Goal: Contribute content: Contribute content

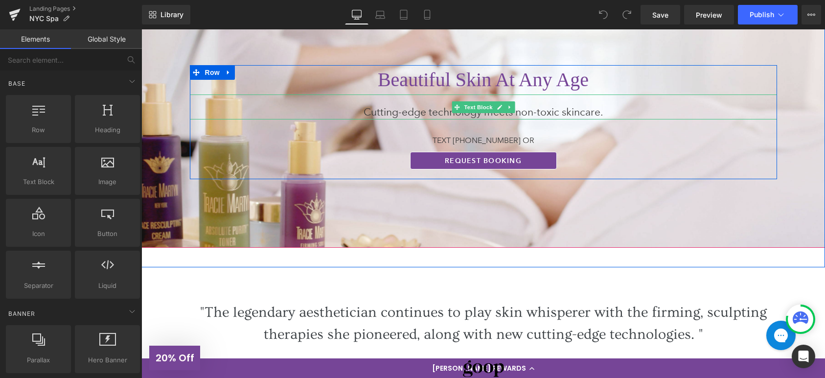
click at [546, 111] on p "Cutting-edge technology meets non-toxic skincare." at bounding box center [483, 112] width 450 height 16
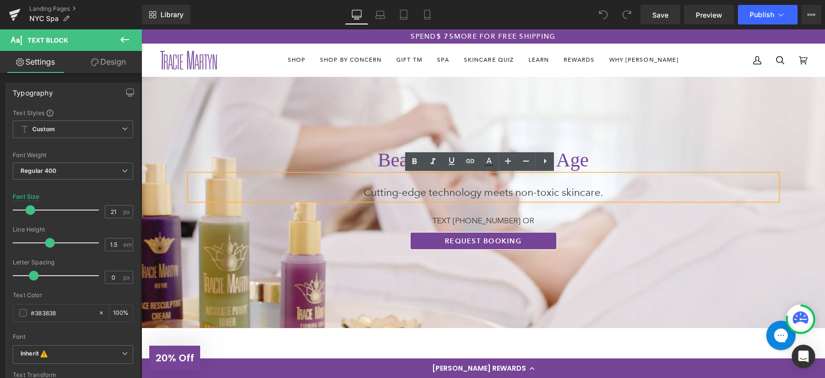
click at [648, 125] on div at bounding box center [483, 202] width 684 height 251
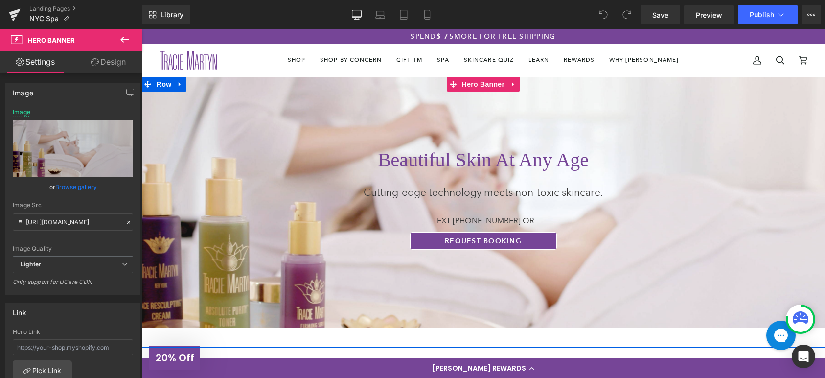
click at [626, 122] on div at bounding box center [483, 202] width 684 height 251
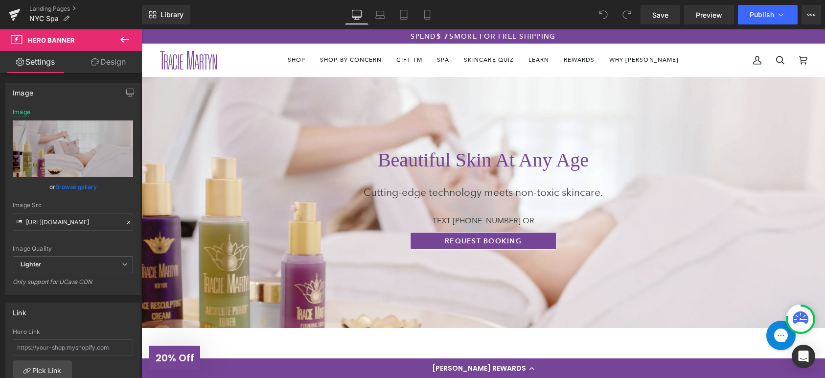
click at [125, 39] on icon at bounding box center [124, 40] width 9 height 6
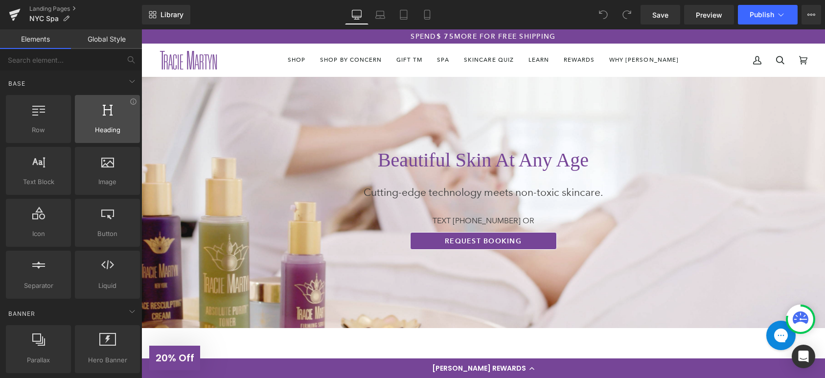
click at [123, 118] on div at bounding box center [107, 114] width 59 height 22
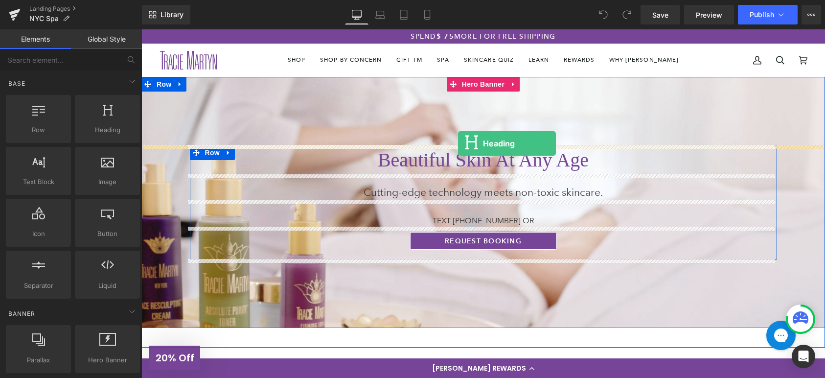
drag, startPoint x: 254, startPoint y: 152, endPoint x: 458, endPoint y: 143, distance: 203.7
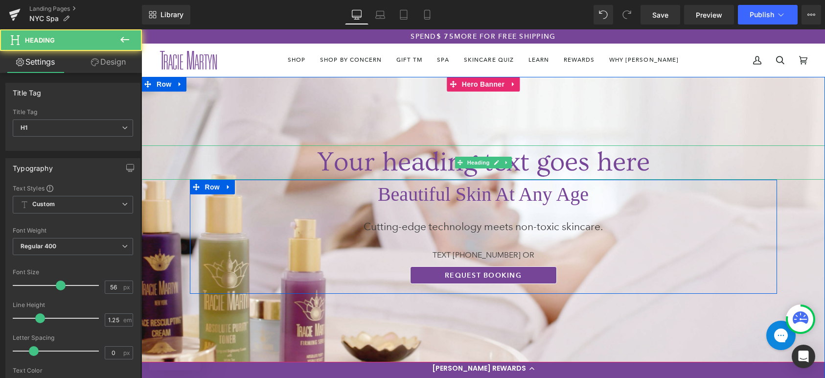
click at [548, 162] on h1 "Your heading text goes here" at bounding box center [483, 162] width 684 height 34
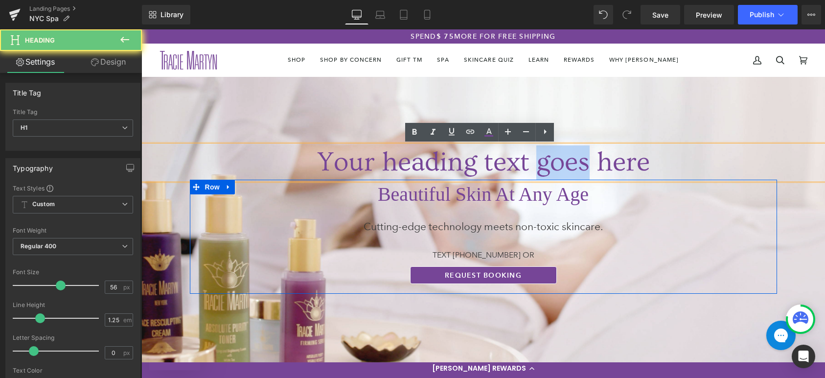
click at [548, 162] on h1 "Your heading text goes here" at bounding box center [483, 162] width 684 height 34
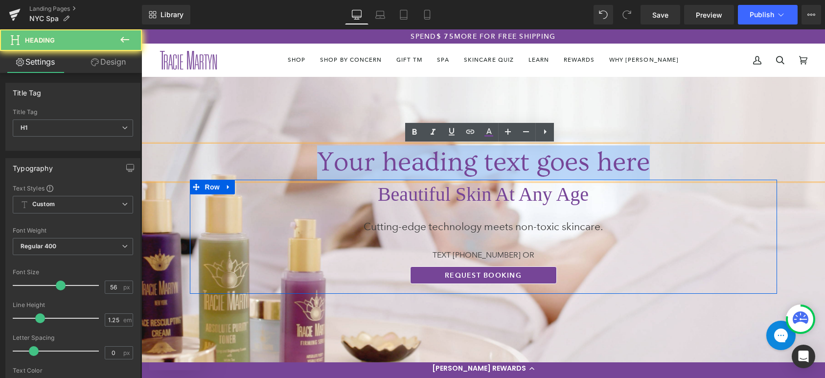
click at [548, 162] on h1 "Your heading text goes here" at bounding box center [483, 162] width 684 height 34
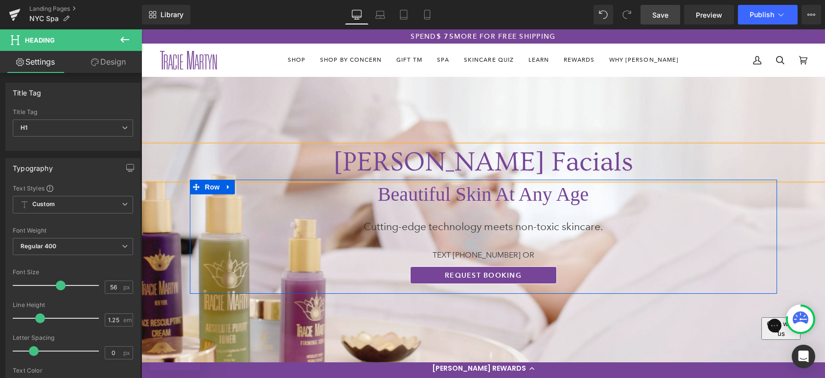
drag, startPoint x: 662, startPoint y: 14, endPoint x: 595, endPoint y: 119, distance: 124.3
click at [662, 14] on span "Save" at bounding box center [660, 15] width 16 height 10
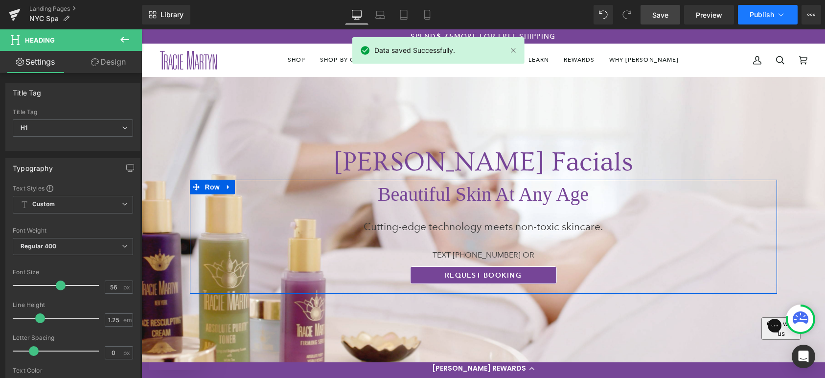
click at [758, 11] on span "Publish" at bounding box center [762, 15] width 24 height 8
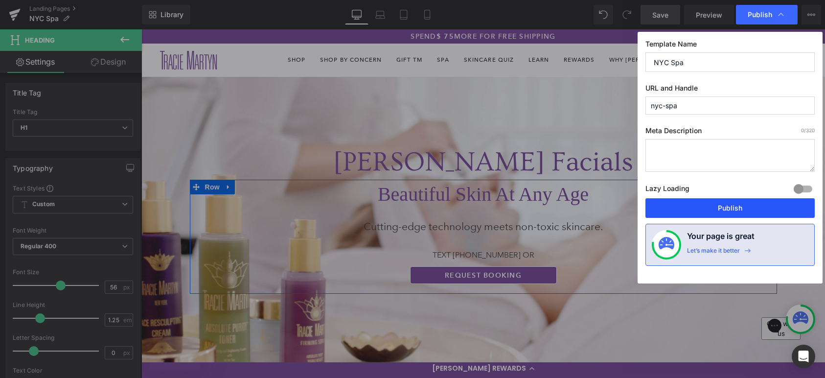
click at [733, 207] on button "Publish" at bounding box center [729, 208] width 169 height 20
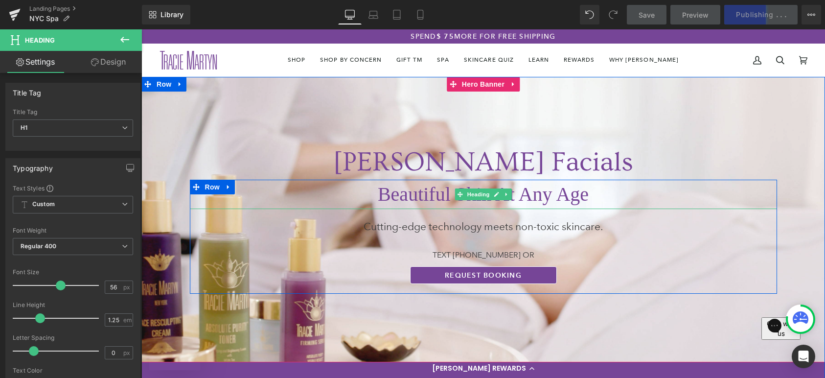
click at [547, 188] on span "Beautiful Skin At Any Age" at bounding box center [483, 194] width 211 height 22
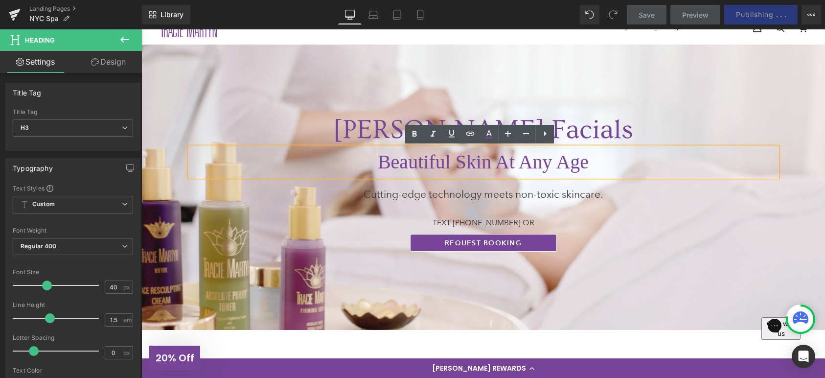
scroll to position [32, 0]
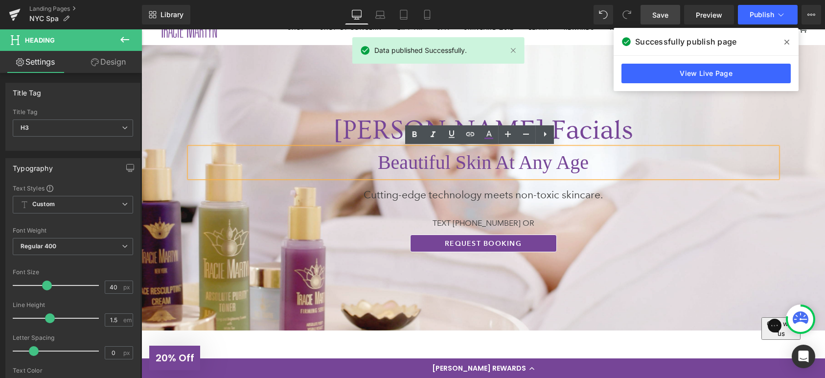
click at [786, 44] on icon at bounding box center [786, 42] width 5 height 8
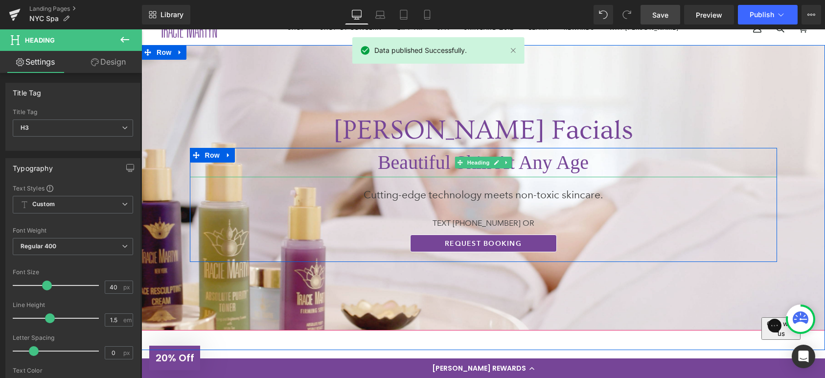
click at [494, 165] on icon at bounding box center [496, 163] width 5 height 6
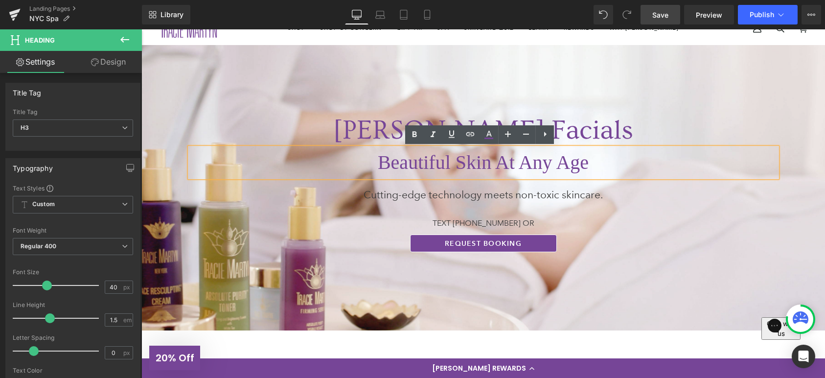
click at [559, 166] on span "Beautiful Skin At Any Age" at bounding box center [483, 162] width 211 height 22
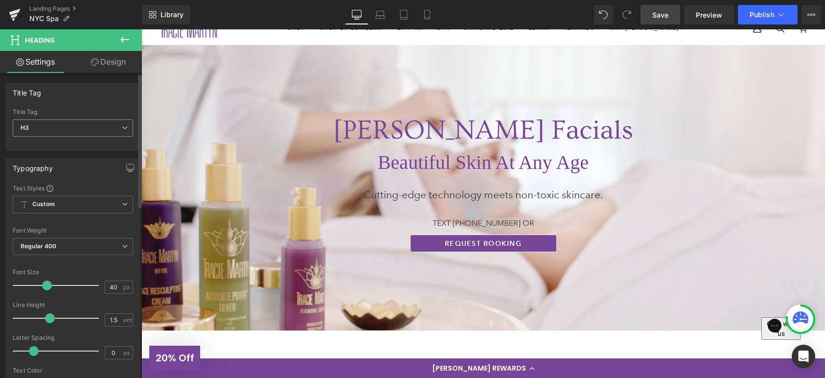
click at [115, 125] on span "H3" at bounding box center [73, 127] width 120 height 17
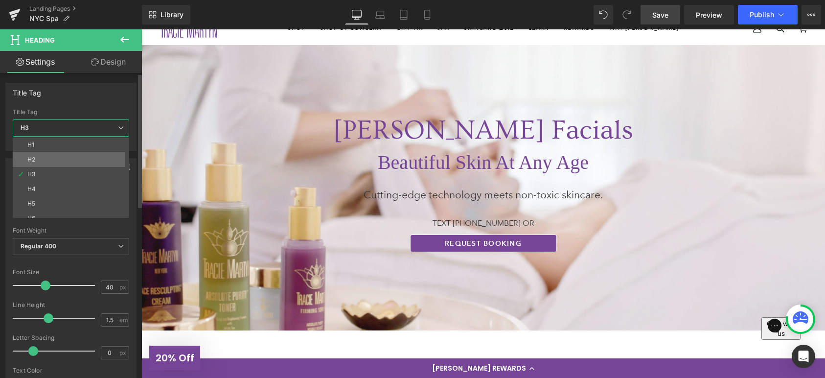
click at [70, 153] on li "H2" at bounding box center [73, 159] width 121 height 15
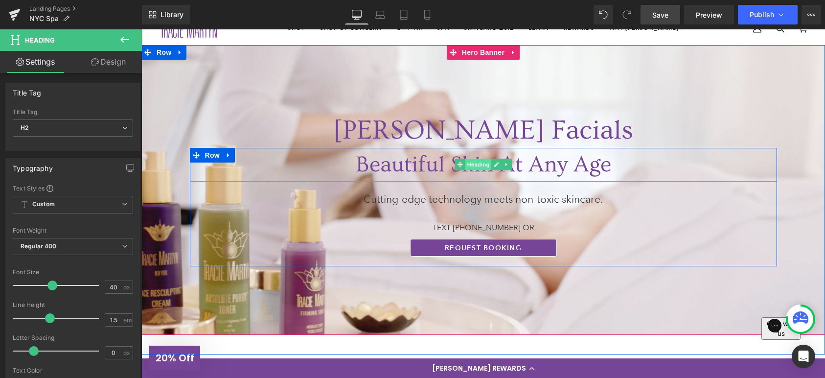
click at [481, 164] on span "Heading" at bounding box center [478, 165] width 26 height 12
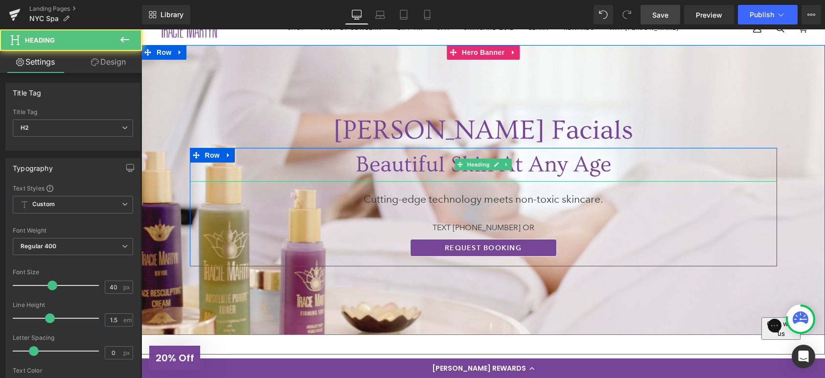
click at [585, 163] on span "Beautiful Skin At Any Age" at bounding box center [483, 164] width 255 height 25
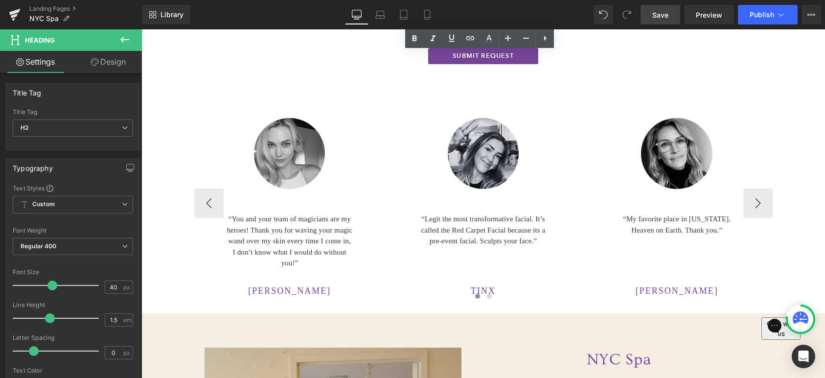
scroll to position [2039, 0]
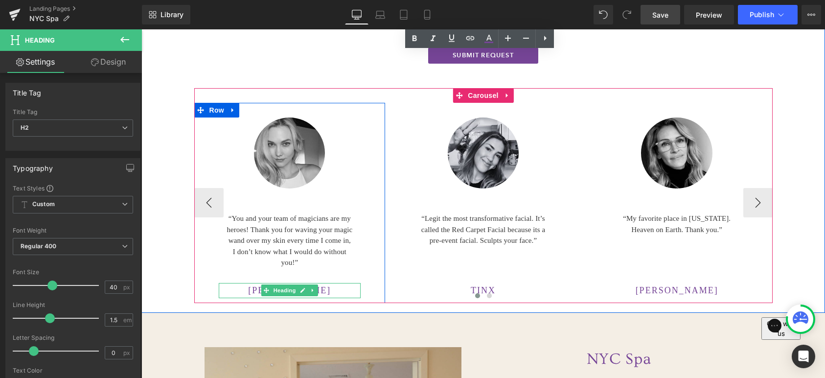
click at [319, 290] on span "[PERSON_NAME]" at bounding box center [289, 290] width 83 height 10
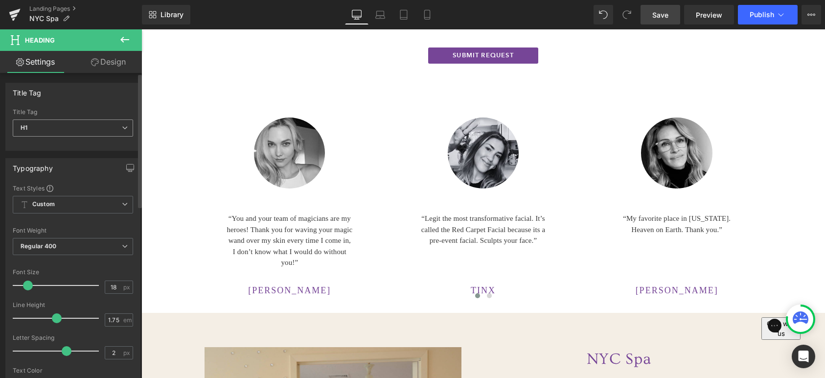
click at [94, 122] on span "H1" at bounding box center [73, 127] width 120 height 17
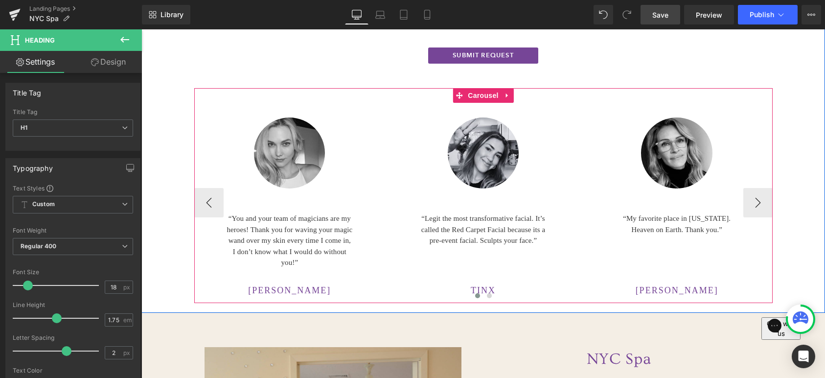
click at [651, 287] on span at bounding box center [653, 290] width 10 height 12
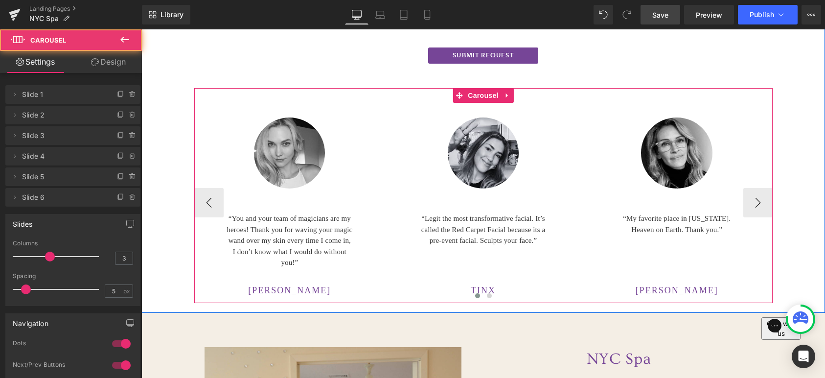
click at [320, 293] on div at bounding box center [483, 298] width 578 height 14
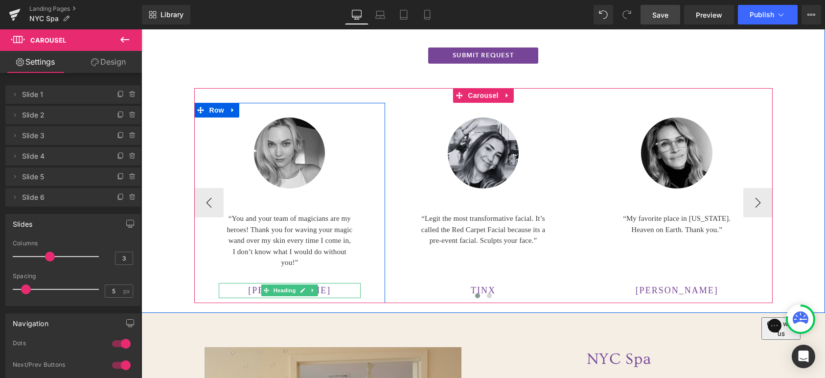
click at [320, 289] on span "[PERSON_NAME]" at bounding box center [289, 290] width 83 height 10
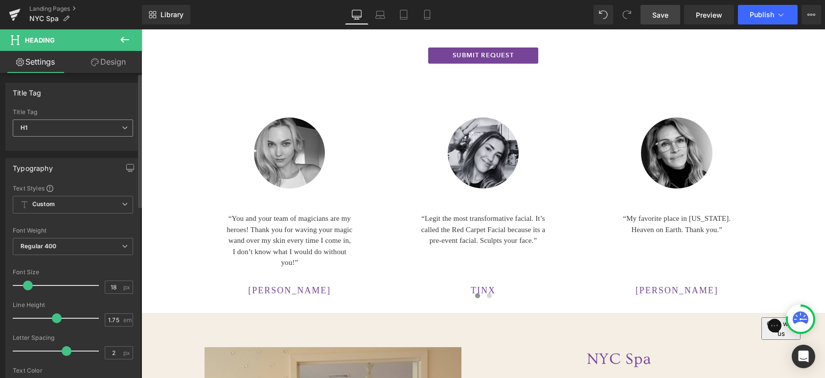
click at [86, 123] on span "H1" at bounding box center [73, 127] width 120 height 17
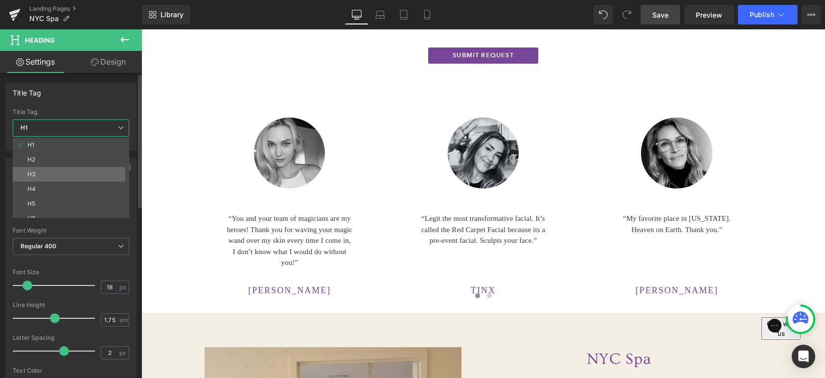
click at [65, 170] on li "H3" at bounding box center [73, 174] width 121 height 15
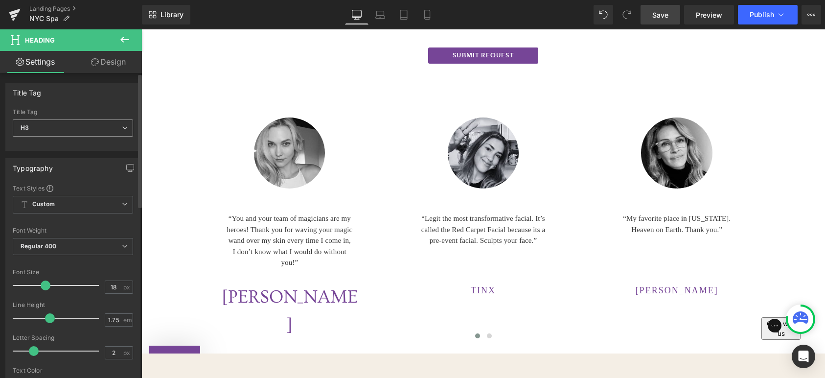
click at [79, 130] on span "H3" at bounding box center [73, 127] width 120 height 17
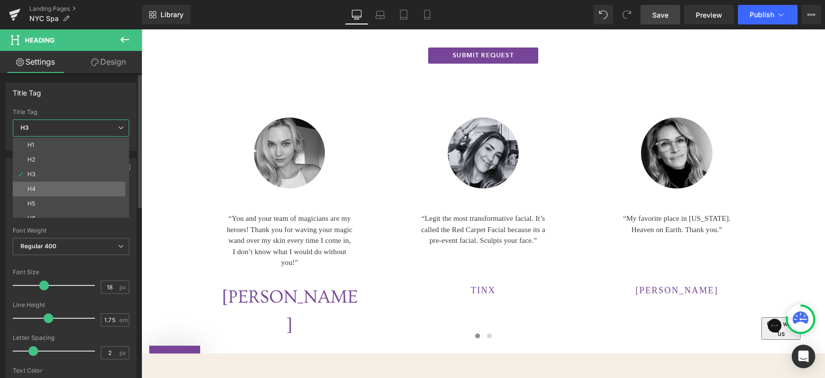
click at [67, 185] on li "H4" at bounding box center [73, 189] width 121 height 15
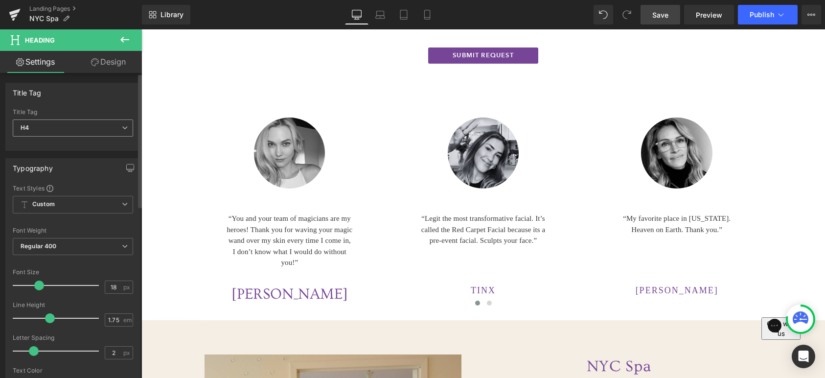
click at [68, 132] on span "H4" at bounding box center [73, 127] width 120 height 17
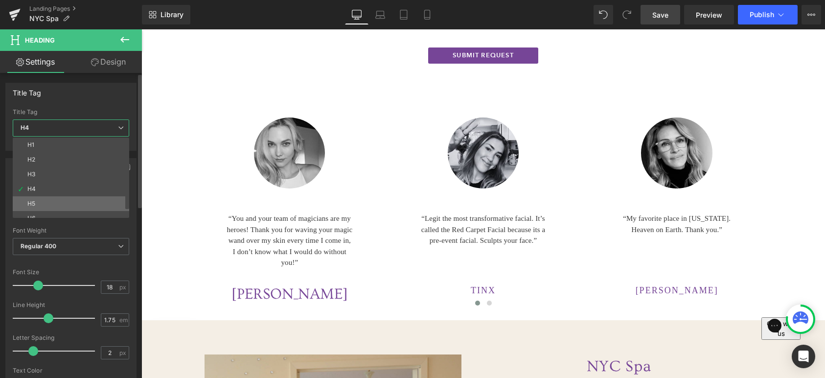
click at [60, 199] on li "H5" at bounding box center [73, 203] width 121 height 15
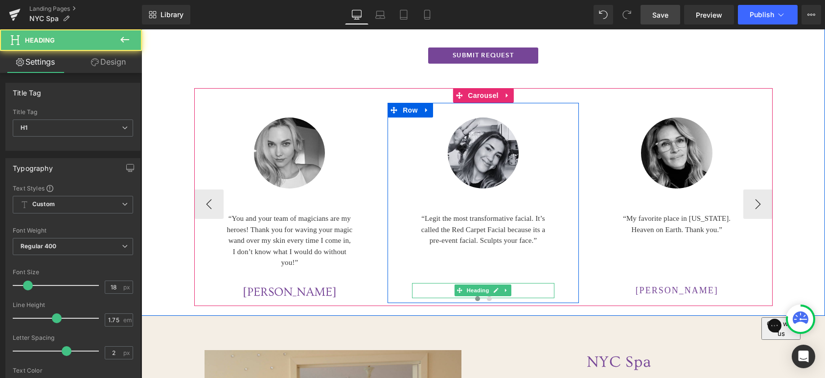
click at [519, 290] on h1 "TINX" at bounding box center [483, 291] width 142 height 16
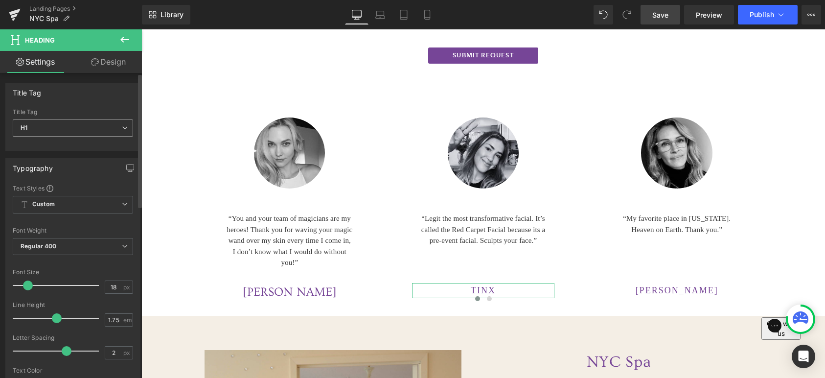
click at [100, 126] on span "H1" at bounding box center [73, 127] width 120 height 17
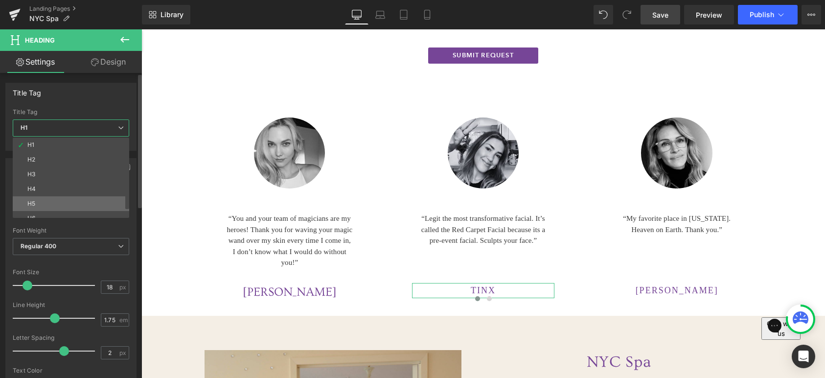
click at [53, 197] on li "H5" at bounding box center [73, 203] width 121 height 15
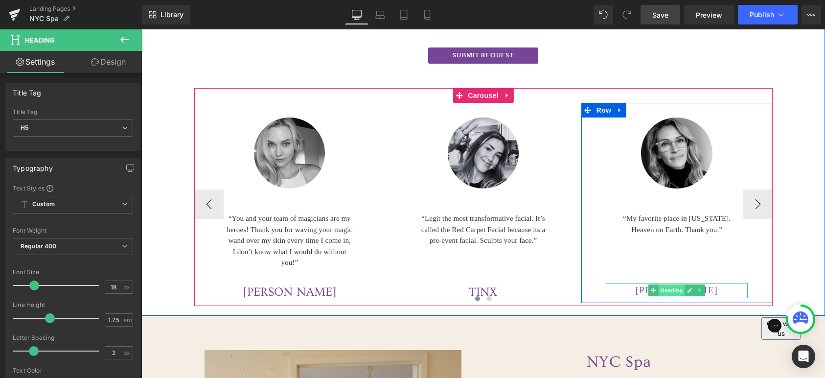
click at [675, 291] on span "Heading" at bounding box center [672, 290] width 26 height 12
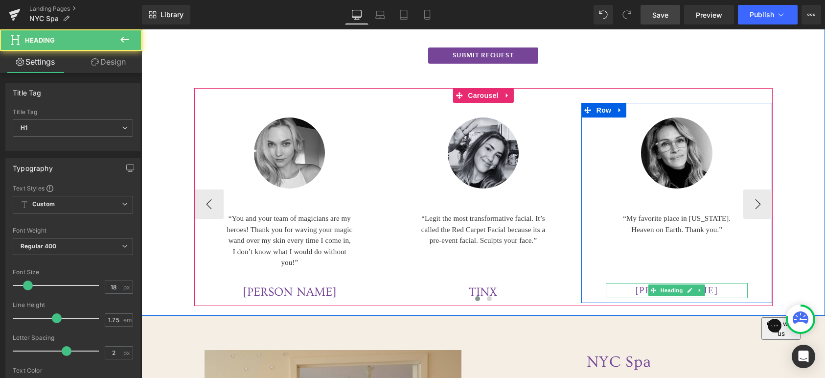
click at [713, 288] on h1 "[PERSON_NAME]" at bounding box center [677, 291] width 142 height 16
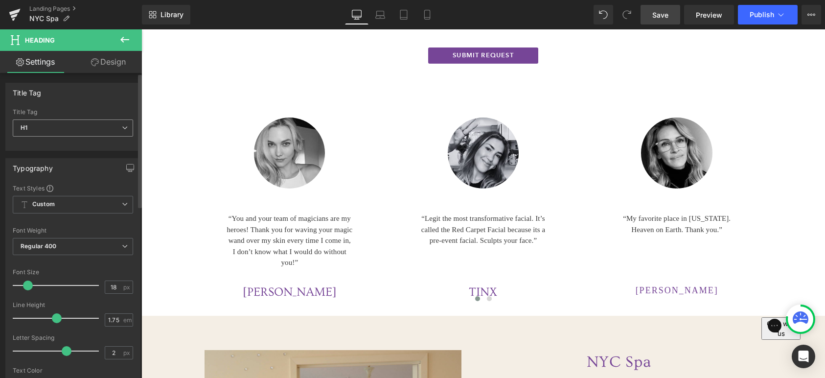
click at [73, 126] on span "H1" at bounding box center [73, 127] width 120 height 17
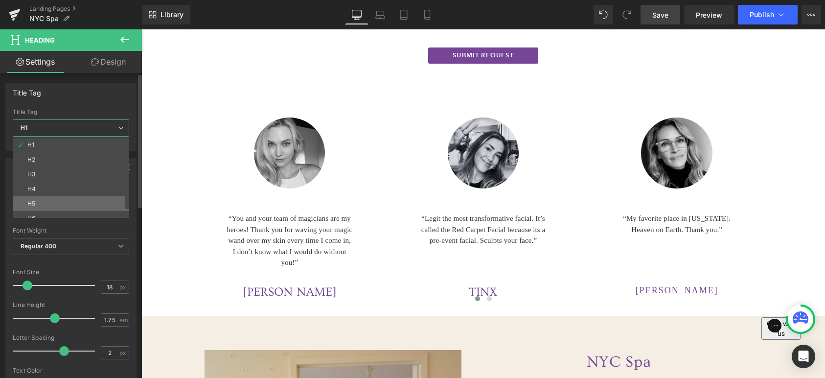
click at [44, 199] on li "H5" at bounding box center [73, 203] width 121 height 15
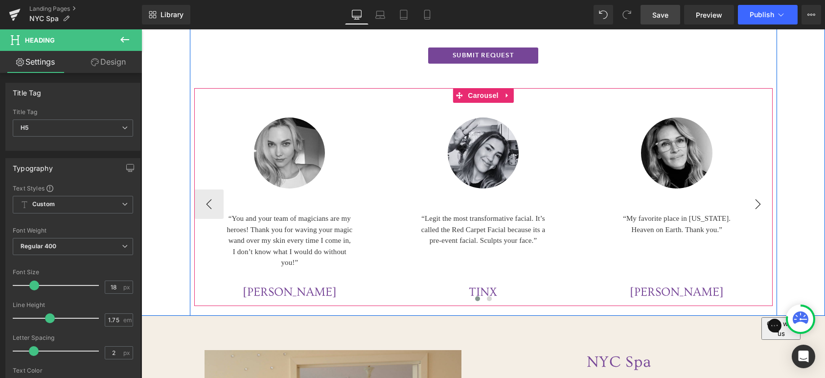
click at [756, 205] on button "›" at bounding box center [757, 203] width 29 height 29
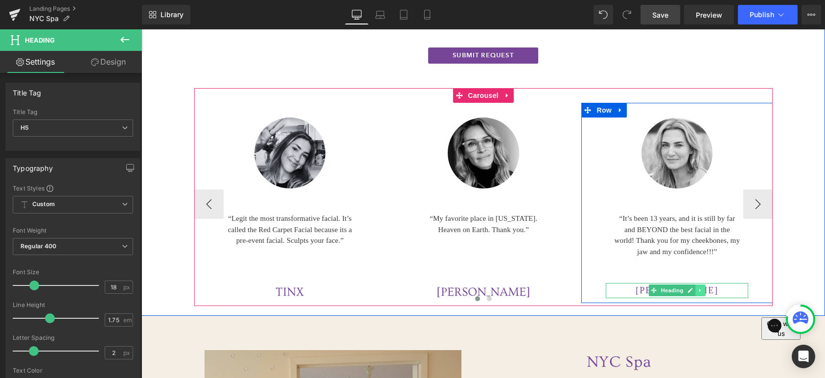
click at [700, 291] on link at bounding box center [700, 290] width 10 height 12
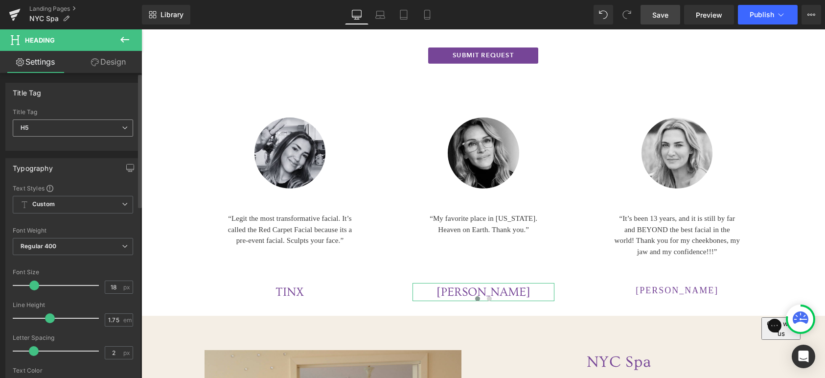
click at [61, 130] on span "H5" at bounding box center [73, 127] width 120 height 17
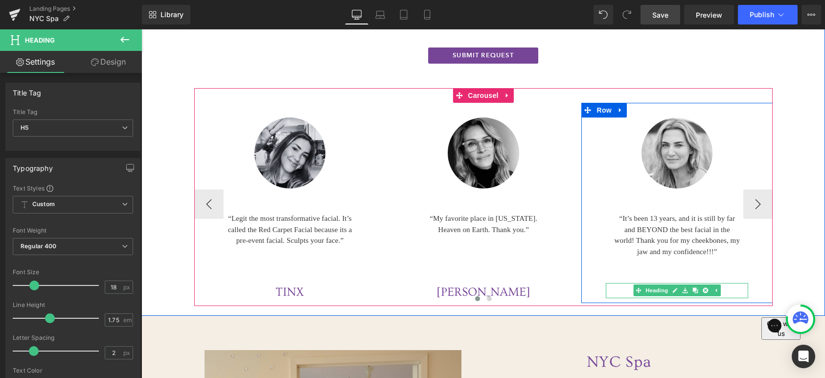
click at [727, 290] on h1 "[PERSON_NAME]" at bounding box center [677, 291] width 142 height 16
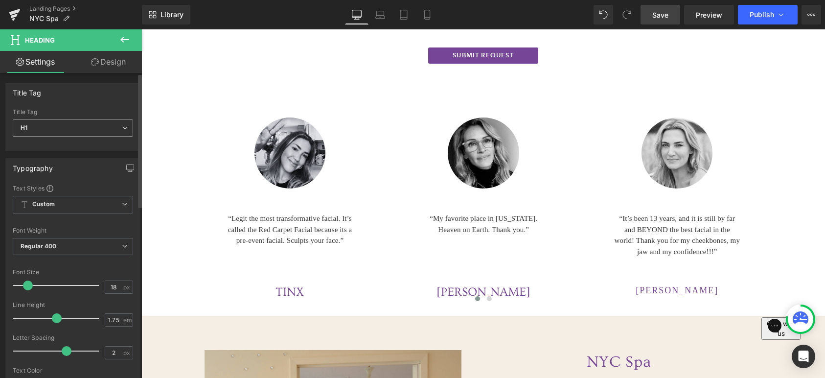
click at [70, 129] on span "H1" at bounding box center [73, 127] width 120 height 17
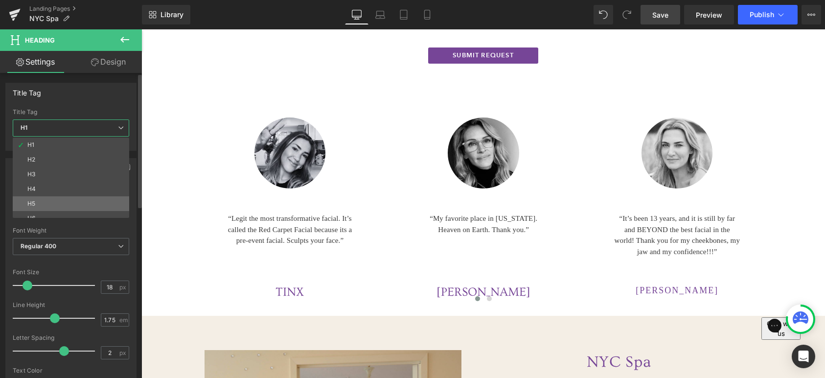
click at [55, 201] on li "H5" at bounding box center [73, 203] width 121 height 15
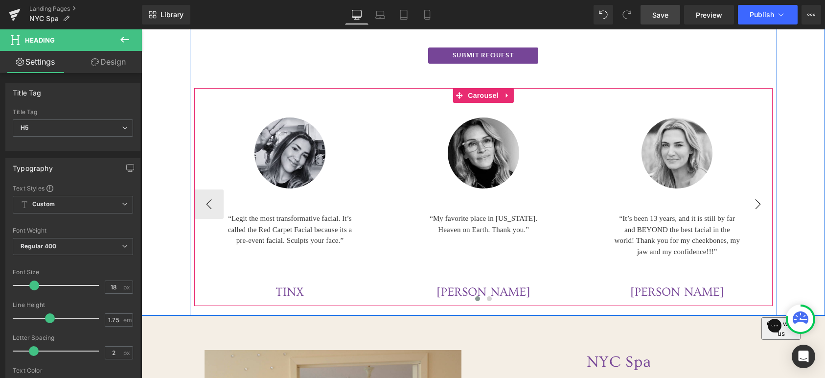
click at [754, 207] on button "›" at bounding box center [757, 203] width 29 height 29
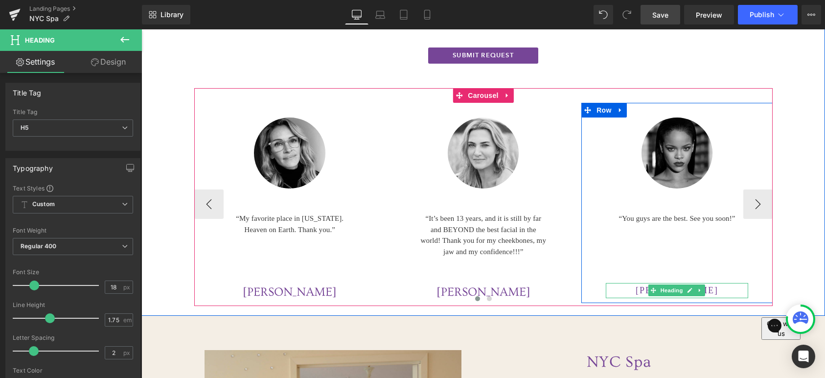
click at [710, 290] on h1 "[PERSON_NAME]" at bounding box center [677, 291] width 142 height 16
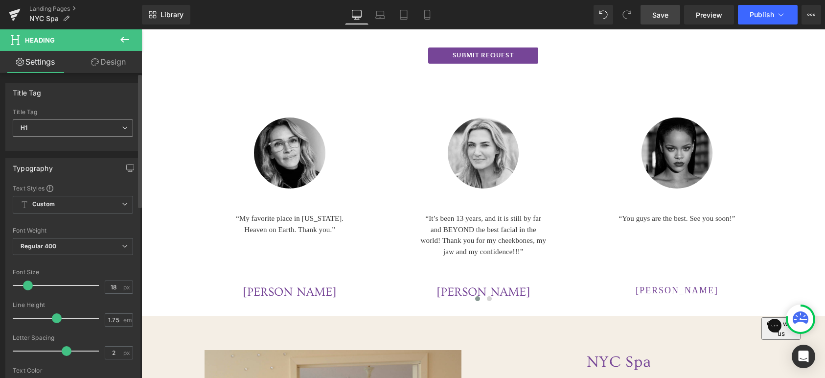
click at [62, 129] on span "H1" at bounding box center [73, 127] width 120 height 17
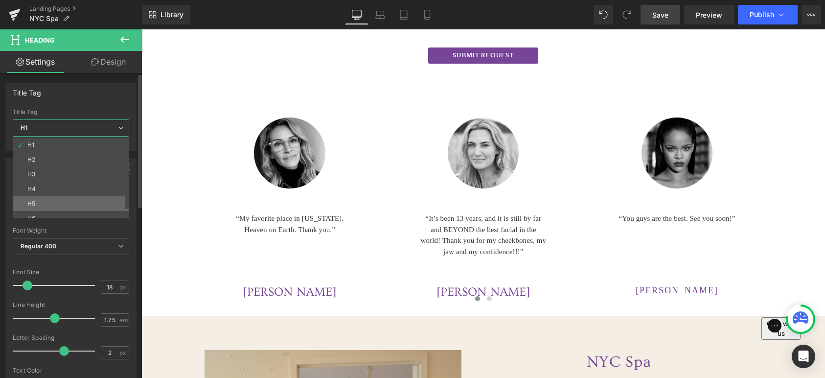
click at [41, 196] on li "H5" at bounding box center [73, 203] width 121 height 15
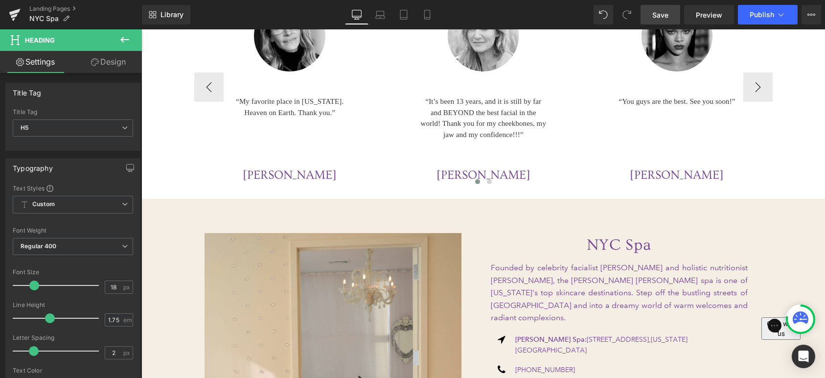
scroll to position [2140, 0]
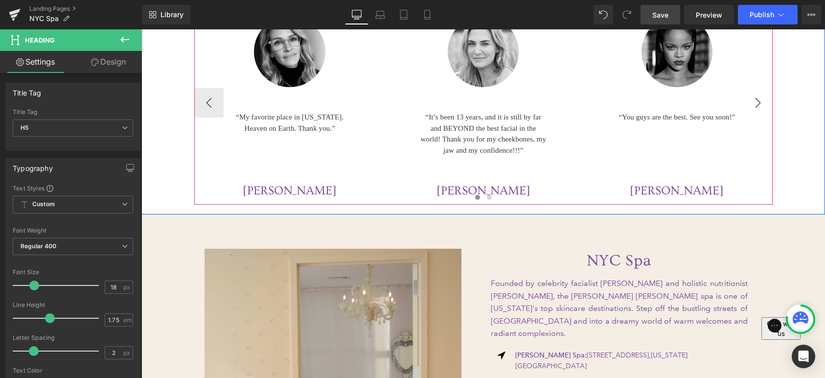
click at [763, 104] on button "›" at bounding box center [757, 102] width 29 height 29
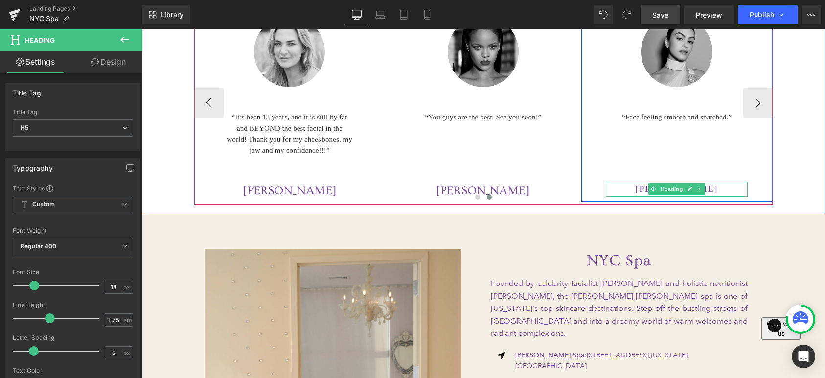
click at [713, 187] on h1 "[PERSON_NAME]" at bounding box center [677, 190] width 142 height 16
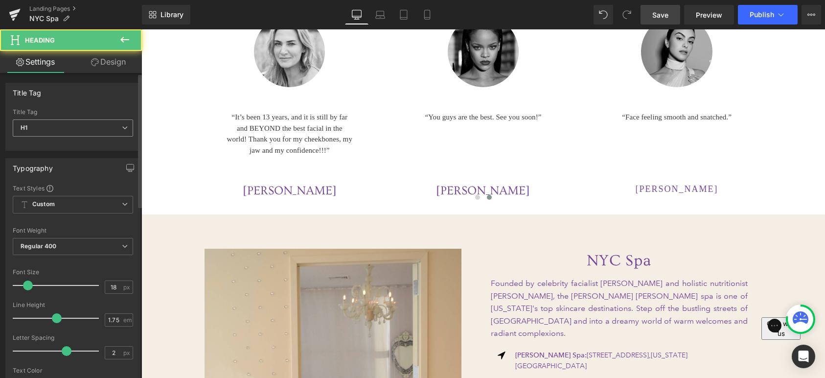
click at [52, 128] on span "H1" at bounding box center [73, 127] width 120 height 17
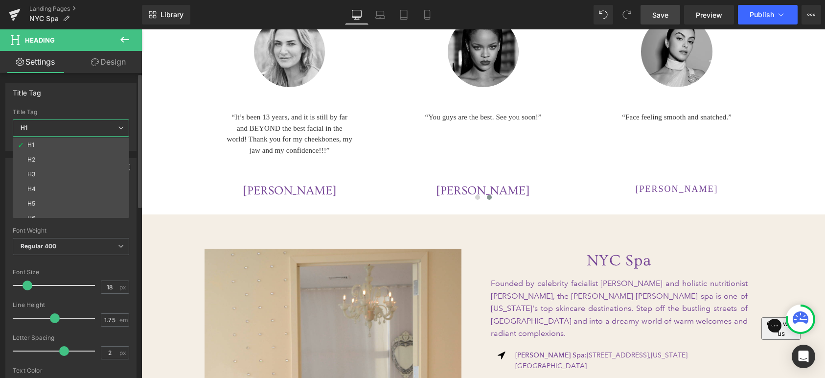
click at [49, 201] on li "H5" at bounding box center [73, 203] width 121 height 15
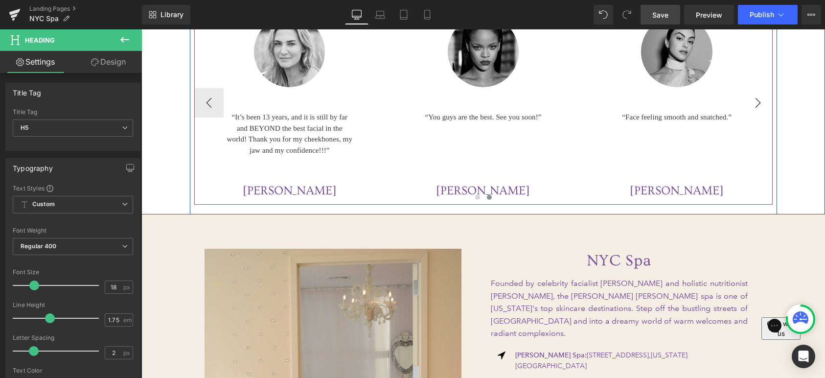
click at [764, 105] on button "›" at bounding box center [757, 102] width 29 height 29
click at [751, 99] on button "›" at bounding box center [757, 102] width 29 height 29
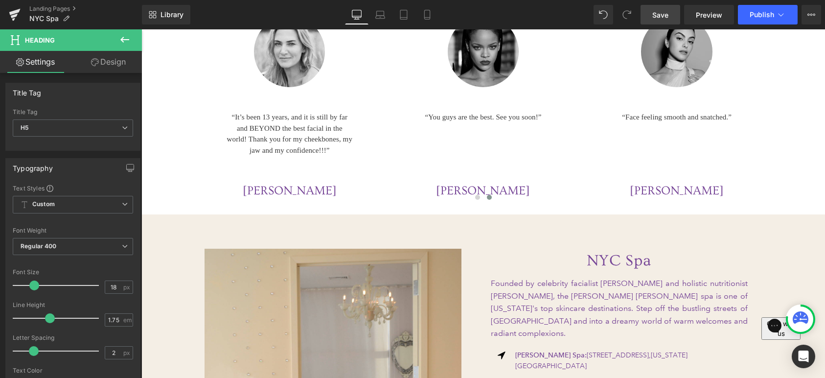
click at [666, 13] on span "Save" at bounding box center [660, 15] width 16 height 10
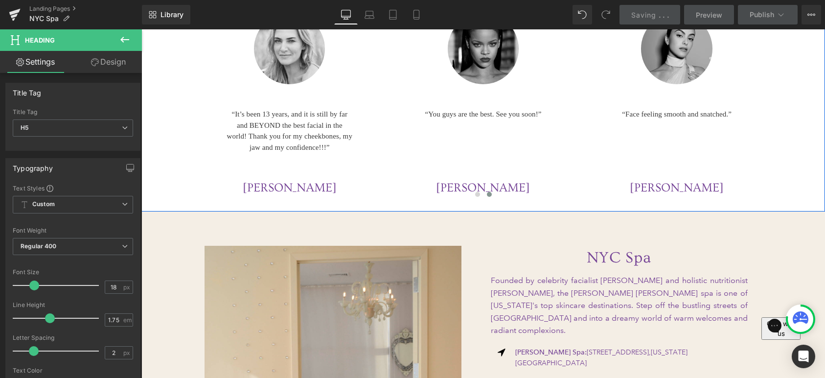
scroll to position [2144, 0]
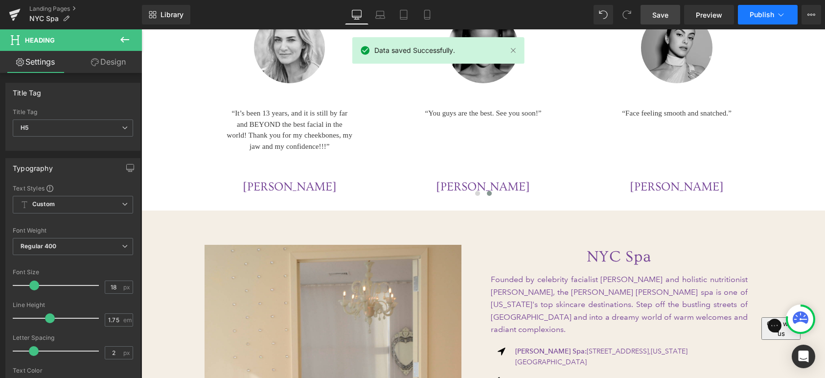
click at [770, 17] on span "Publish" at bounding box center [762, 15] width 24 height 8
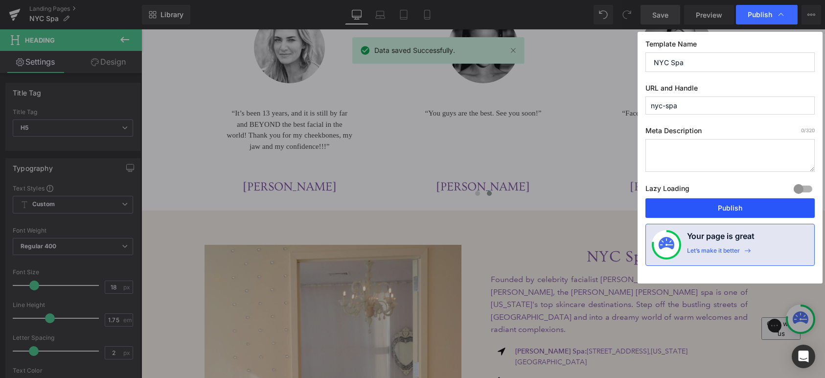
click at [693, 213] on button "Publish" at bounding box center [729, 208] width 169 height 20
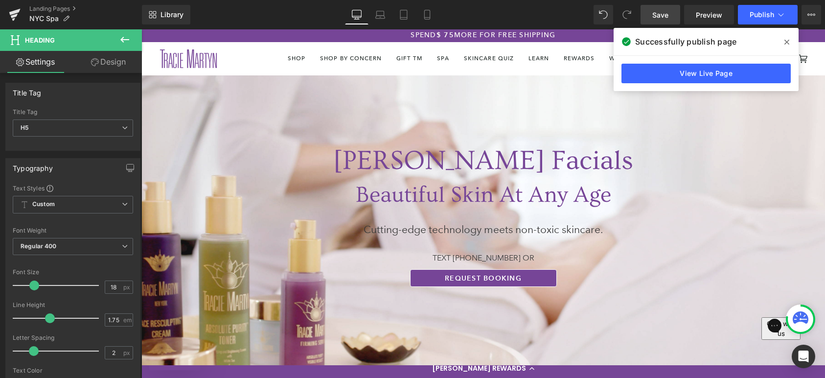
scroll to position [0, 0]
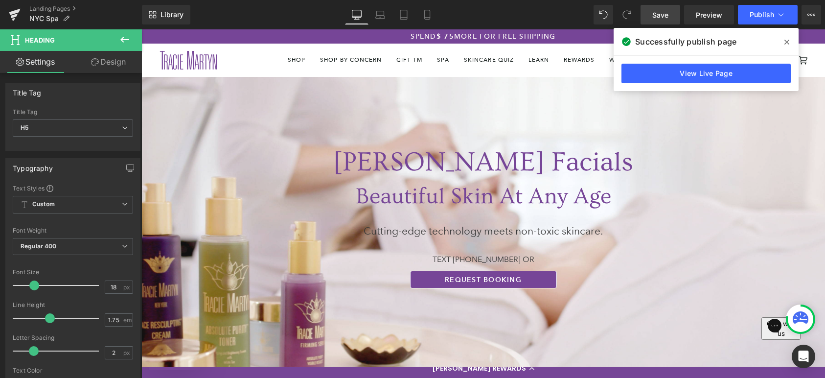
click at [489, 161] on div "[PERSON_NAME] Facials Heading" at bounding box center [483, 162] width 684 height 34
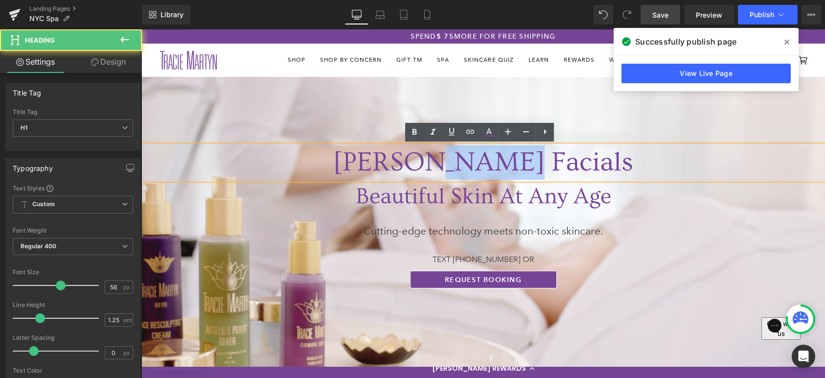
click at [489, 161] on h1 "[PERSON_NAME] Facials" at bounding box center [483, 162] width 684 height 34
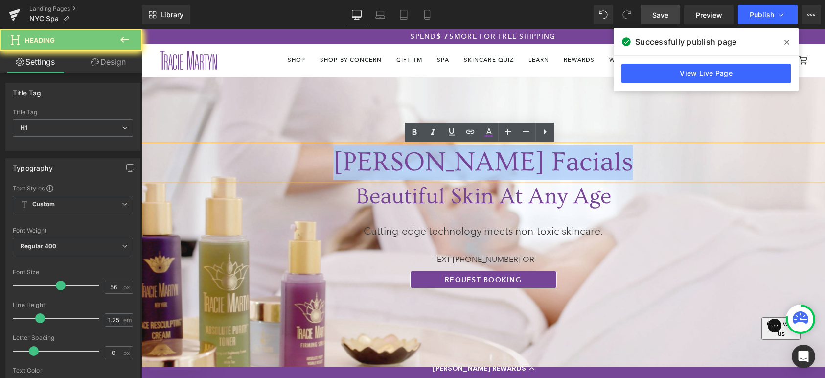
click at [489, 161] on h1 "[PERSON_NAME] Facials" at bounding box center [483, 162] width 684 height 34
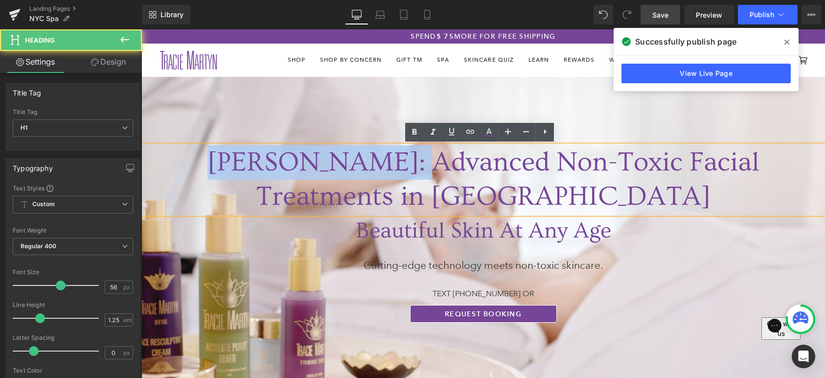
drag, startPoint x: 339, startPoint y: 160, endPoint x: 148, endPoint y: 159, distance: 190.8
click at [148, 159] on h1 "[PERSON_NAME]: Advanced Non-Toxic Facial Treatments in [GEOGRAPHIC_DATA]" at bounding box center [483, 179] width 684 height 68
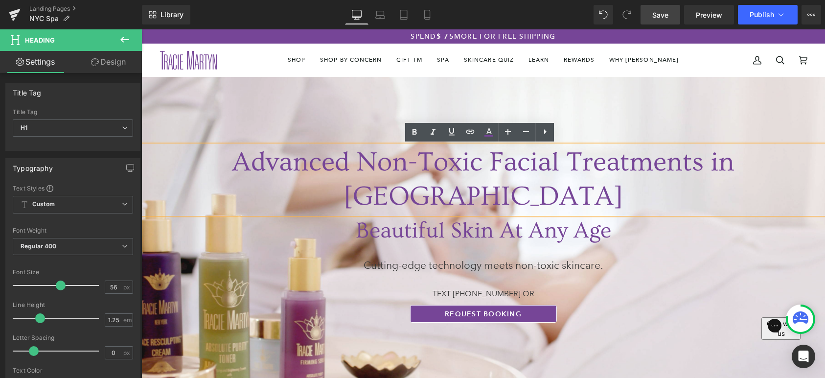
click at [667, 17] on span "Save" at bounding box center [660, 15] width 16 height 10
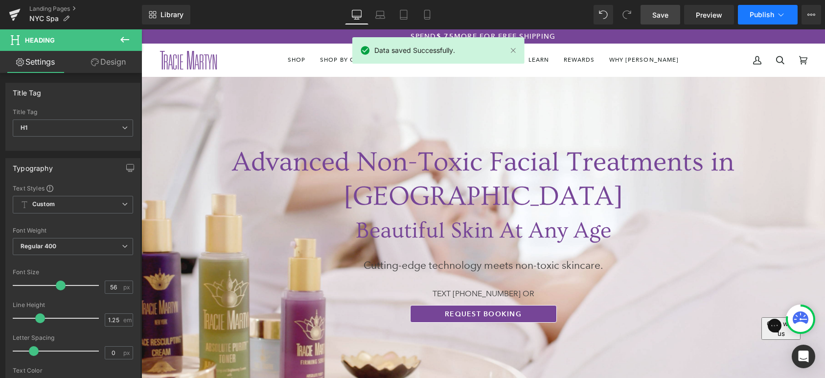
click at [759, 15] on span "Publish" at bounding box center [762, 15] width 24 height 8
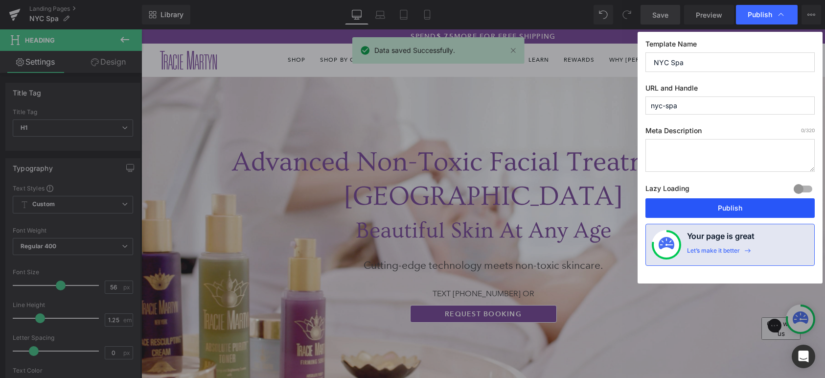
click at [714, 204] on button "Publish" at bounding box center [729, 208] width 169 height 20
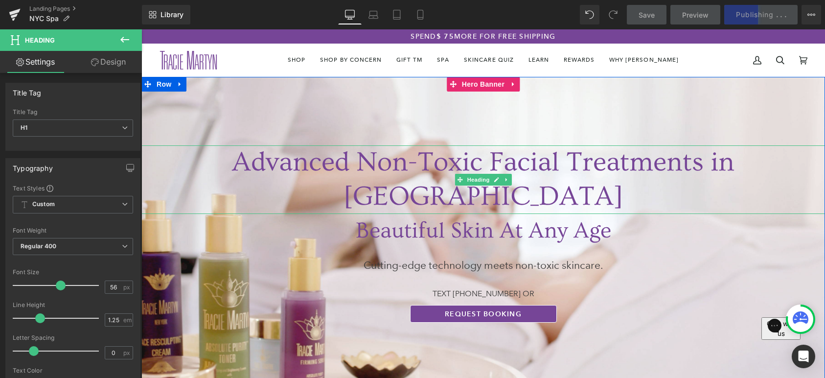
click at [550, 158] on h1 "Advanced Non-Toxic Facial Treatments in [GEOGRAPHIC_DATA]" at bounding box center [483, 179] width 684 height 68
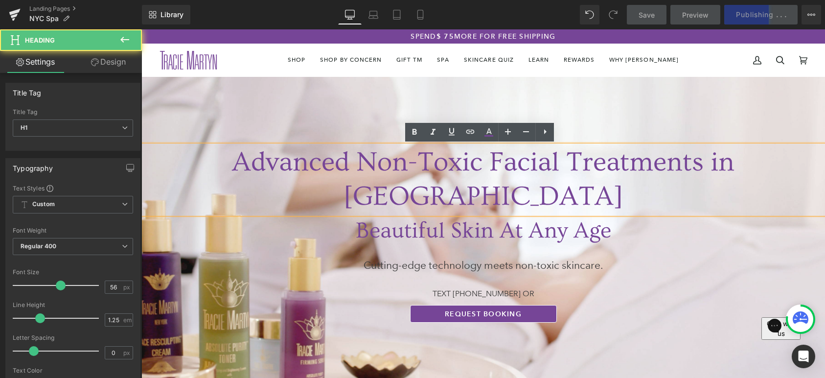
click at [550, 158] on h1 "Advanced Non-Toxic Facial Treatments in [GEOGRAPHIC_DATA]" at bounding box center [483, 179] width 684 height 68
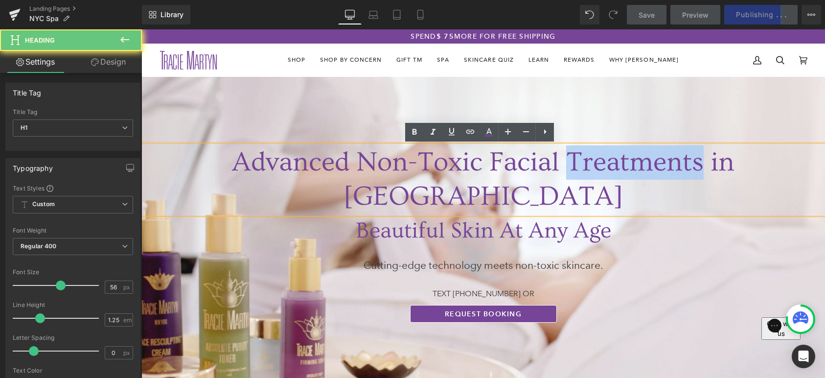
click at [550, 158] on h1 "Advanced Non-Toxic Facial Treatments in [GEOGRAPHIC_DATA]" at bounding box center [483, 179] width 684 height 68
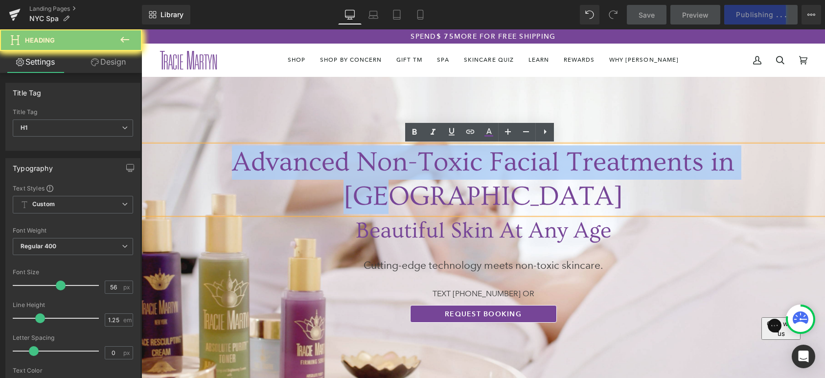
click at [550, 158] on h1 "Advanced Non-Toxic Facial Treatments in [GEOGRAPHIC_DATA]" at bounding box center [483, 179] width 684 height 68
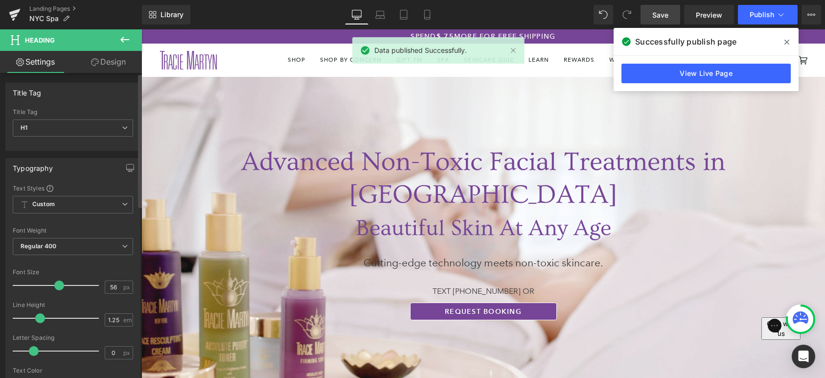
click at [59, 286] on span at bounding box center [59, 285] width 10 height 10
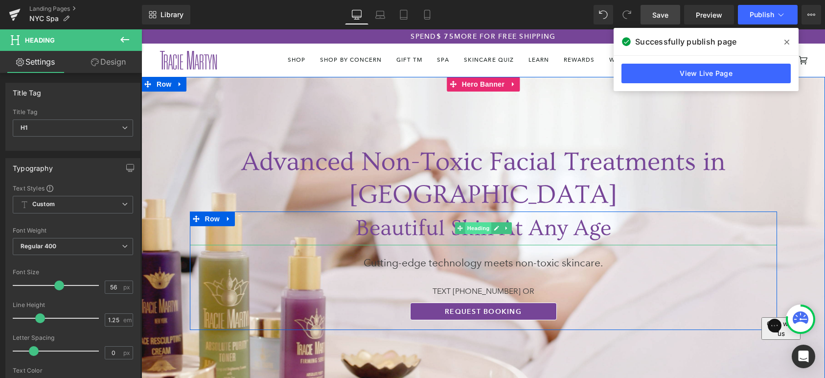
click at [468, 222] on span "Heading" at bounding box center [478, 228] width 26 height 12
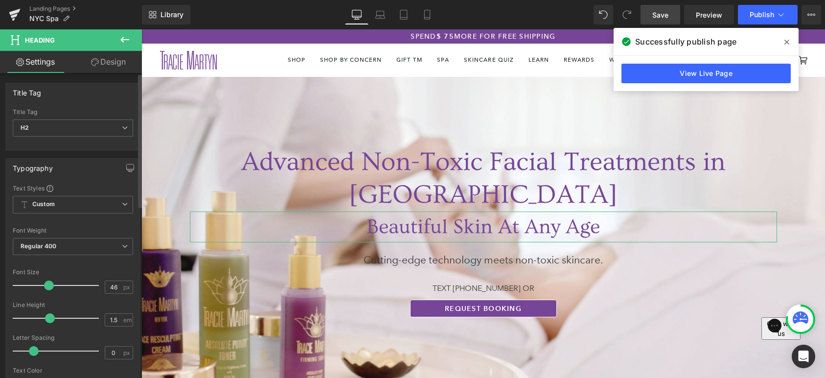
click at [48, 283] on span at bounding box center [49, 285] width 10 height 10
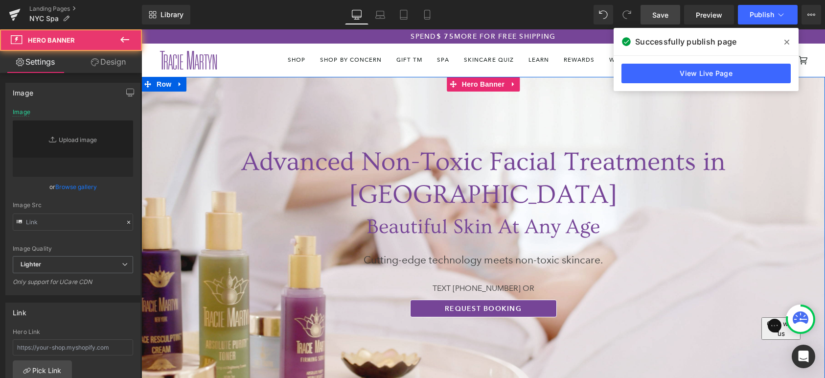
click at [805, 185] on span "Advanced Non-Toxic Facial Treatments in [GEOGRAPHIC_DATA] Heading Beautiful Ski…" at bounding box center [483, 236] width 684 height 182
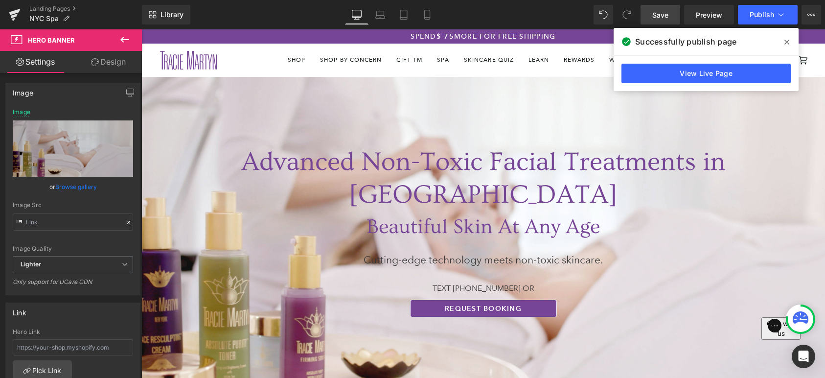
click at [670, 13] on link "Save" at bounding box center [660, 15] width 40 height 20
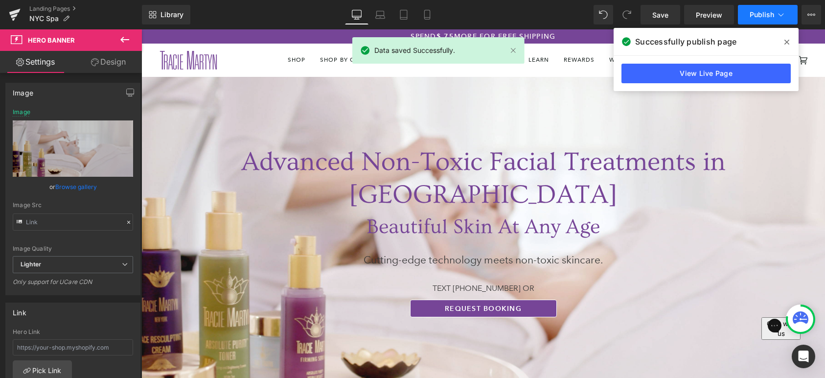
click at [756, 19] on button "Publish" at bounding box center [768, 15] width 60 height 20
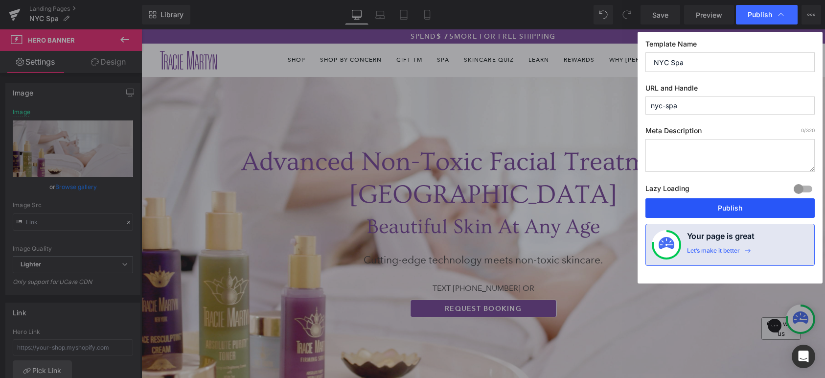
click at [758, 216] on button "Publish" at bounding box center [729, 208] width 169 height 20
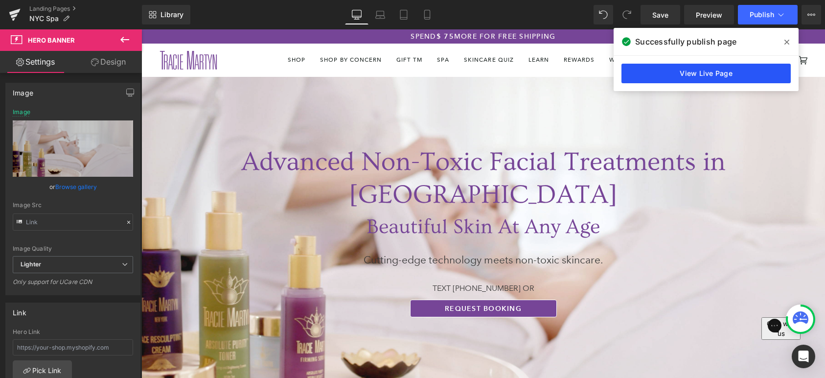
click at [750, 70] on link "View Live Page" at bounding box center [705, 74] width 169 height 20
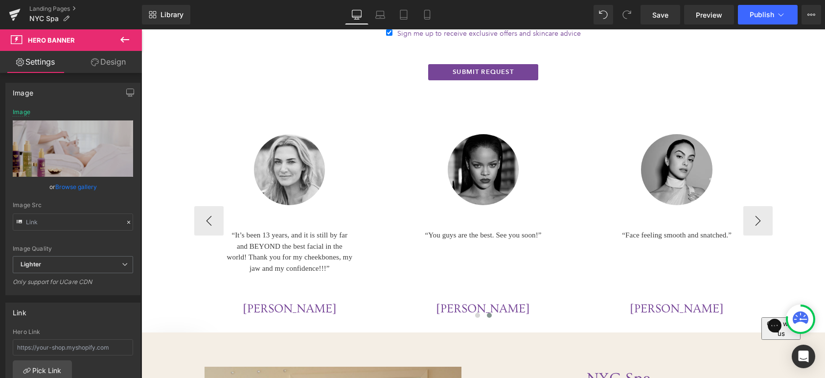
scroll to position [2053, 0]
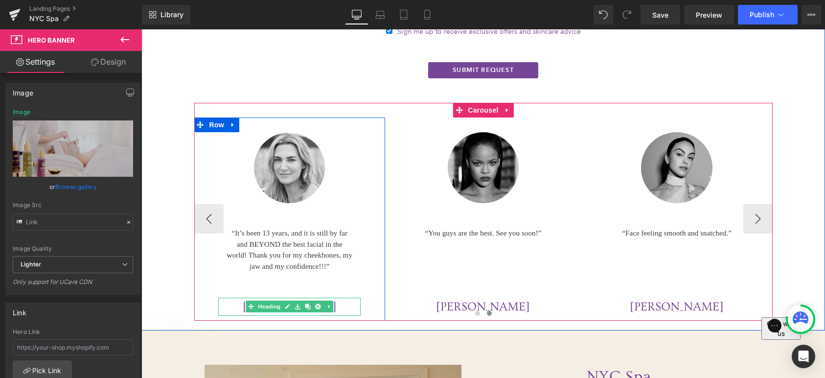
click at [295, 303] on icon at bounding box center [297, 306] width 5 height 6
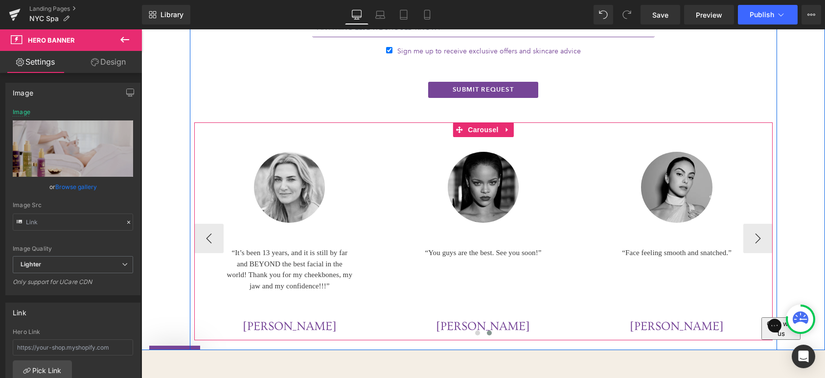
scroll to position [2033, 0]
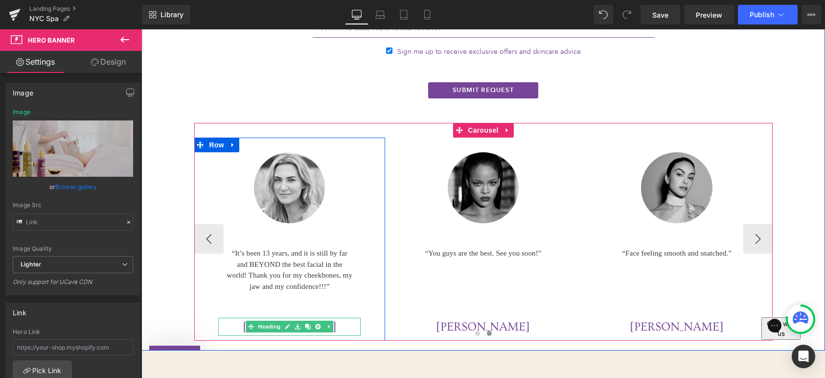
click at [342, 318] on h5 "[PERSON_NAME]" at bounding box center [289, 327] width 142 height 19
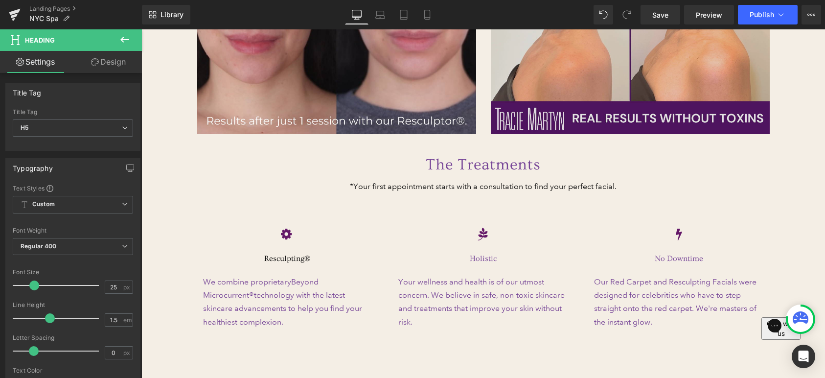
scroll to position [826, 0]
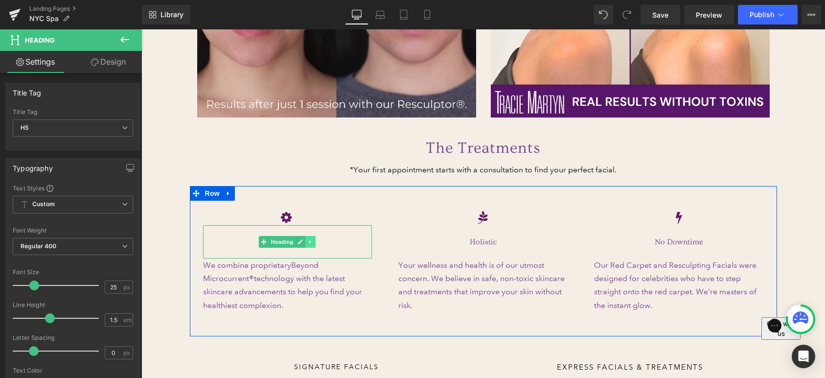
click at [306, 236] on link at bounding box center [311, 242] width 10 height 12
click at [348, 235] on h2 "Resculpting®" at bounding box center [287, 242] width 169 height 14
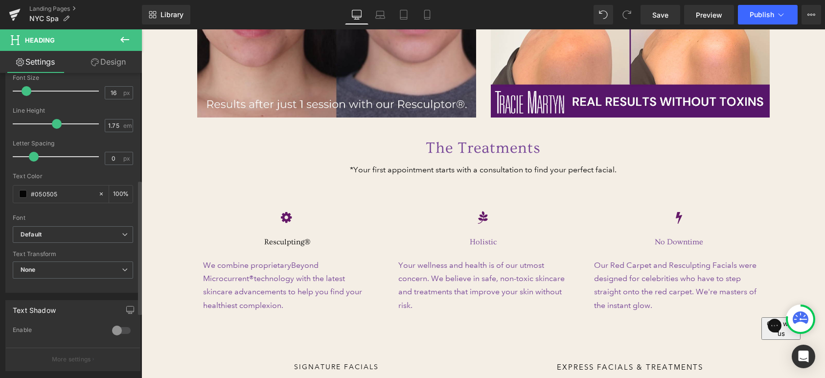
scroll to position [245, 0]
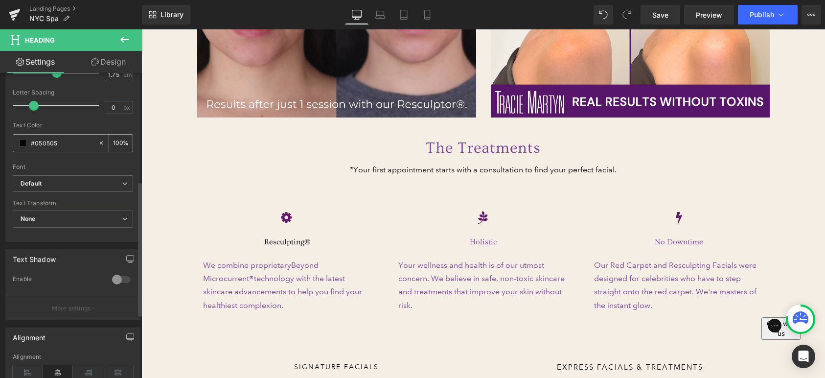
click at [39, 145] on input "#050505" at bounding box center [62, 142] width 63 height 11
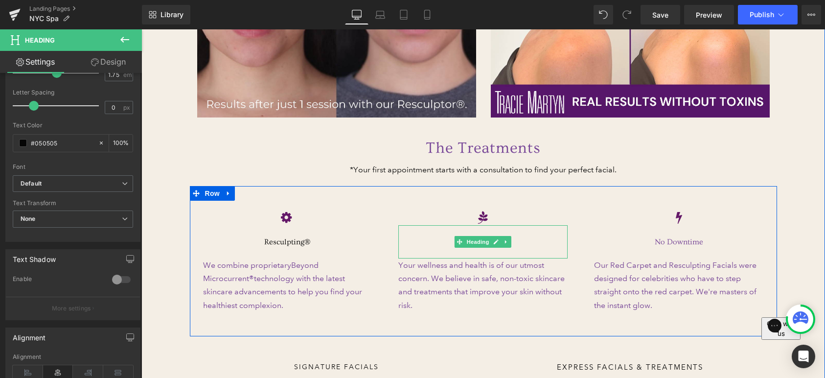
click at [516, 235] on h2 "Holistic" at bounding box center [482, 242] width 169 height 14
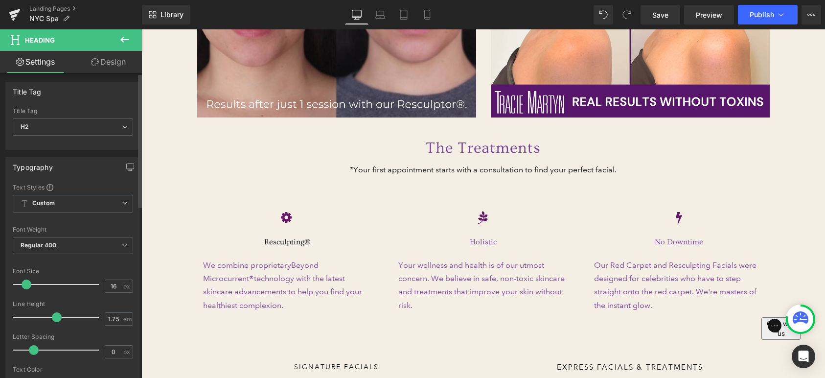
scroll to position [0, 0]
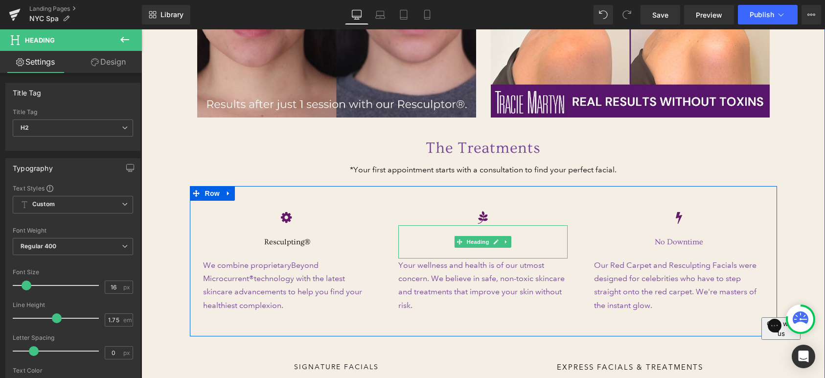
click at [538, 235] on h2 "Holistic" at bounding box center [482, 242] width 169 height 14
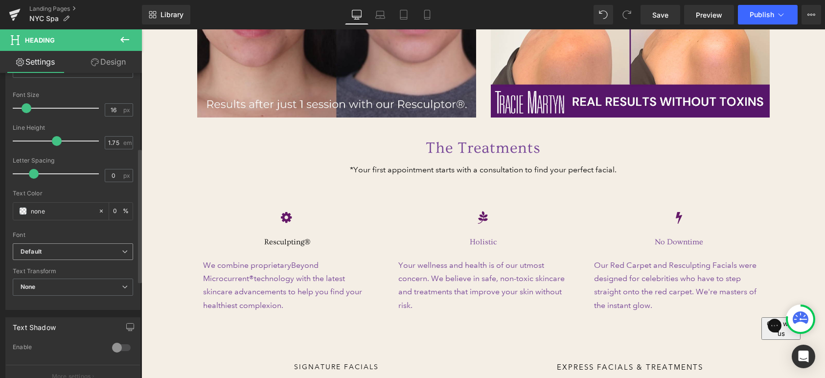
scroll to position [191, 0]
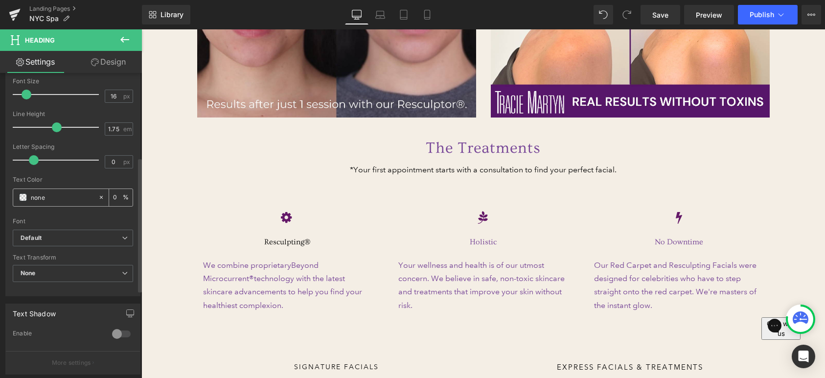
click at [68, 200] on input "none" at bounding box center [62, 197] width 63 height 11
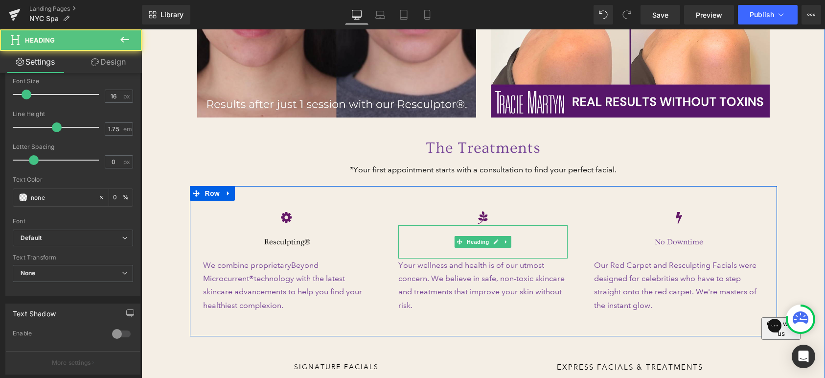
click at [522, 235] on h2 "Holistic" at bounding box center [482, 242] width 169 height 14
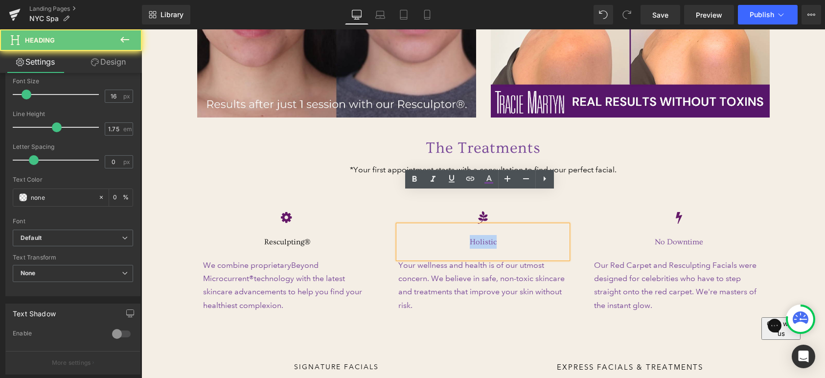
click at [522, 235] on h2 "Holistic" at bounding box center [482, 242] width 169 height 14
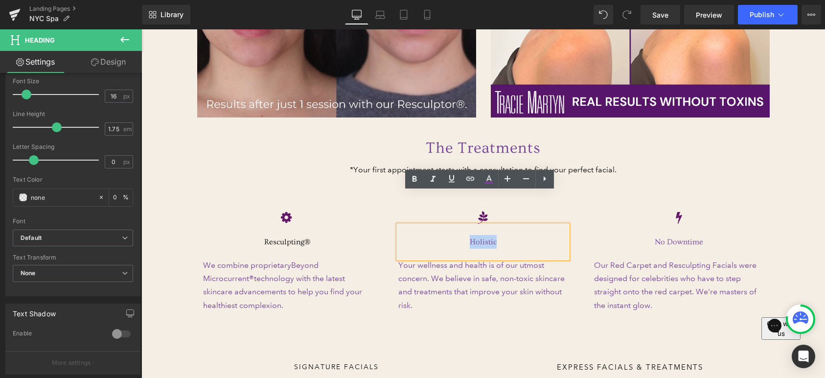
copy span "Holistic"
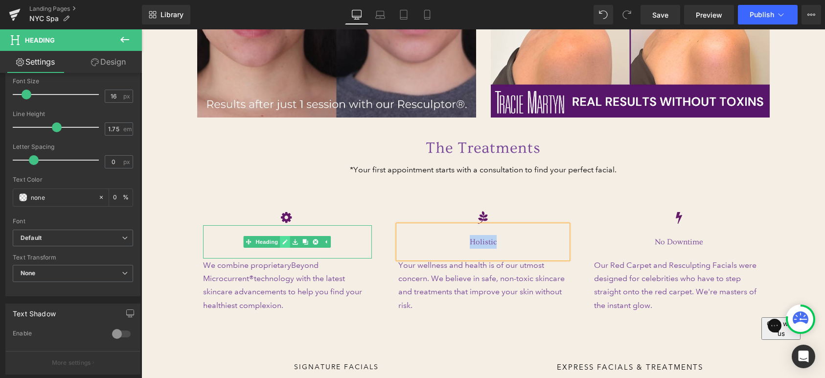
click at [280, 236] on link at bounding box center [285, 242] width 10 height 12
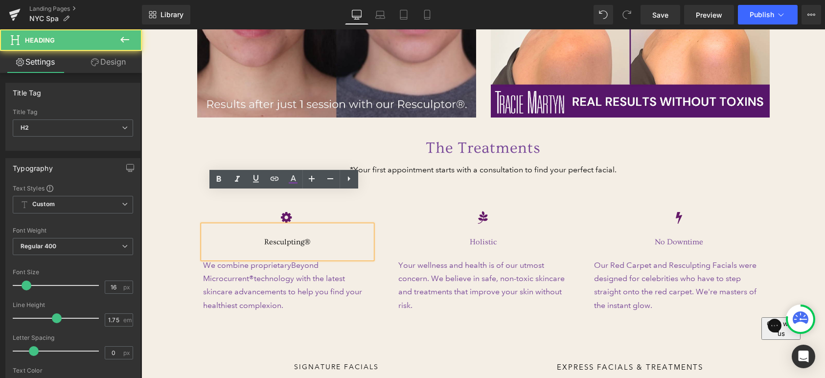
click at [275, 237] on span "Resculpting®" at bounding box center [287, 241] width 46 height 9
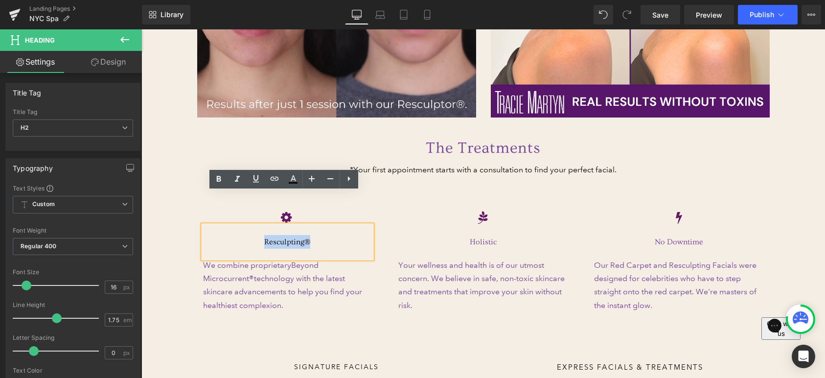
paste div
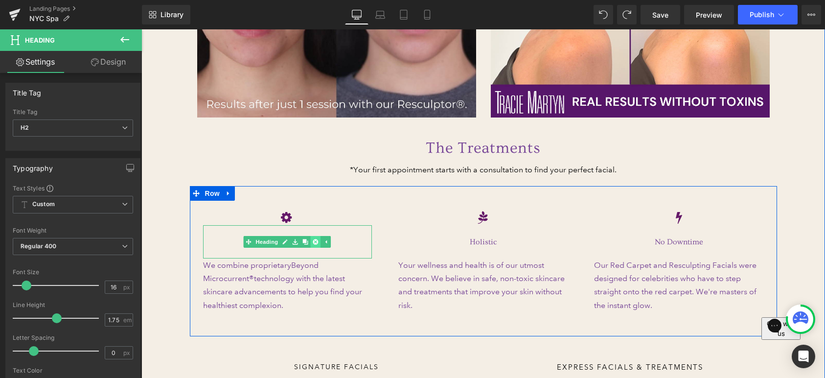
click at [313, 239] on icon at bounding box center [315, 242] width 5 height 6
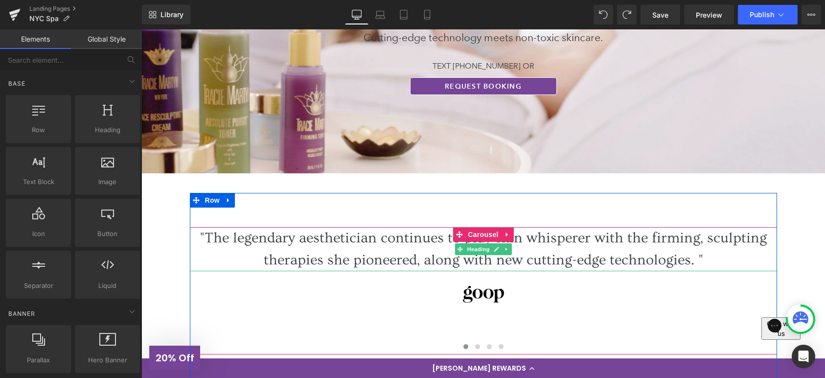
scroll to position [330, 0]
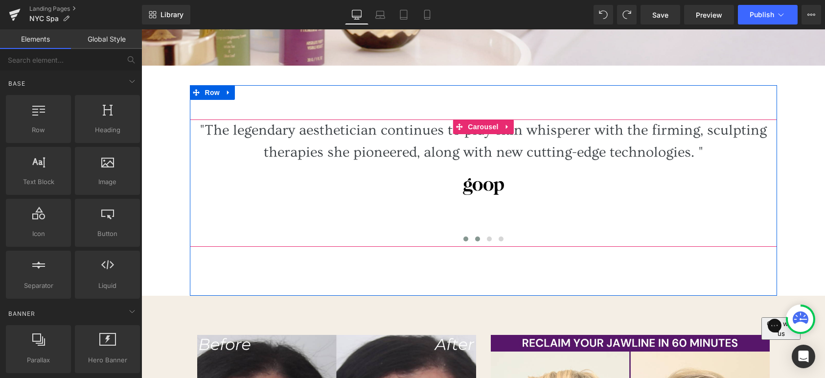
click at [472, 234] on button at bounding box center [478, 239] width 12 height 10
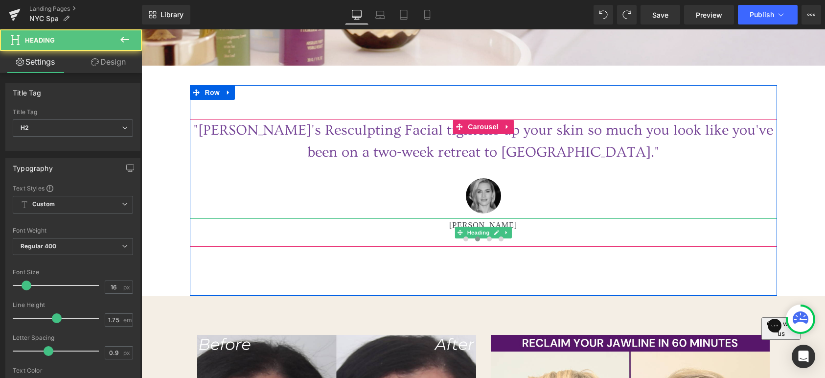
click at [520, 218] on h2 "[PERSON_NAME]" at bounding box center [483, 225] width 587 height 14
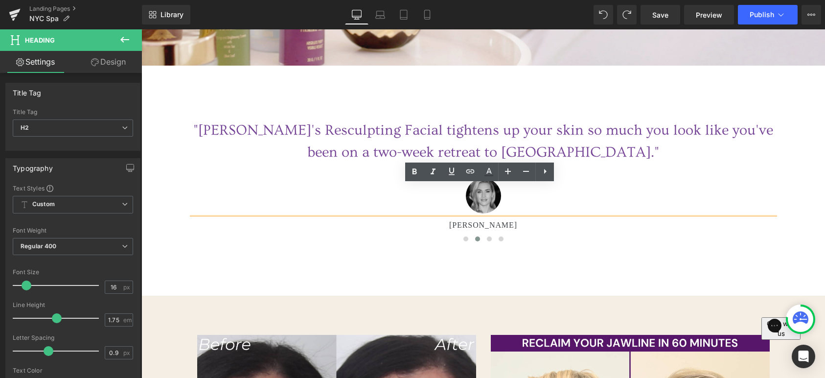
click at [502, 221] on span "[PERSON_NAME]" at bounding box center [483, 225] width 68 height 8
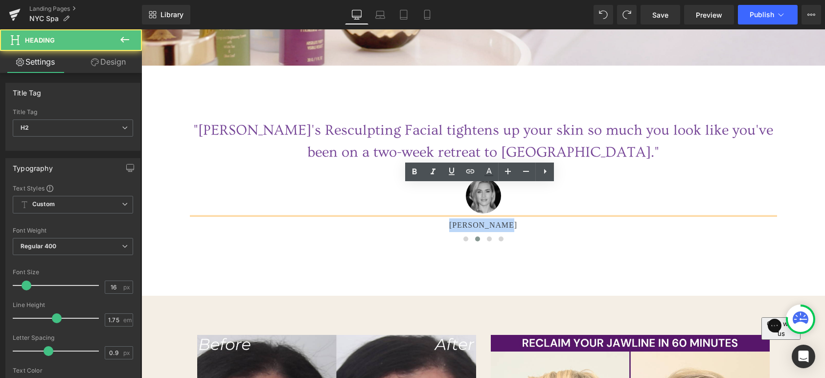
click at [502, 221] on span "[PERSON_NAME]" at bounding box center [483, 225] width 68 height 8
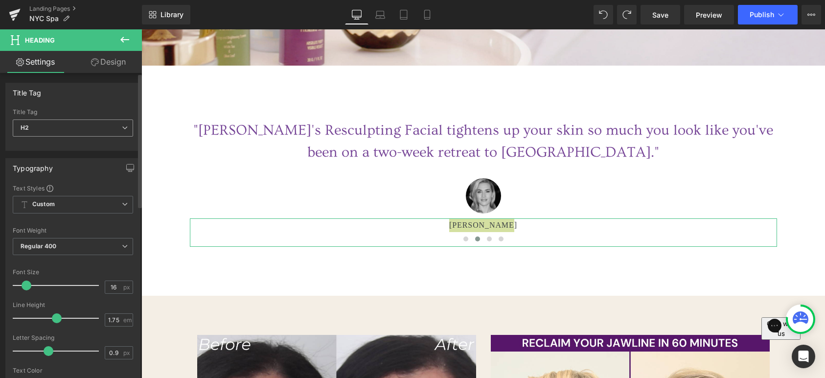
click at [117, 131] on span "H2" at bounding box center [73, 127] width 120 height 17
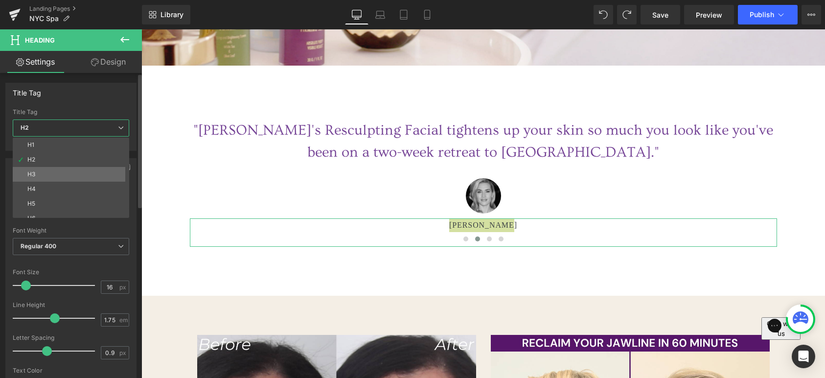
click at [53, 170] on li "H3" at bounding box center [73, 174] width 121 height 15
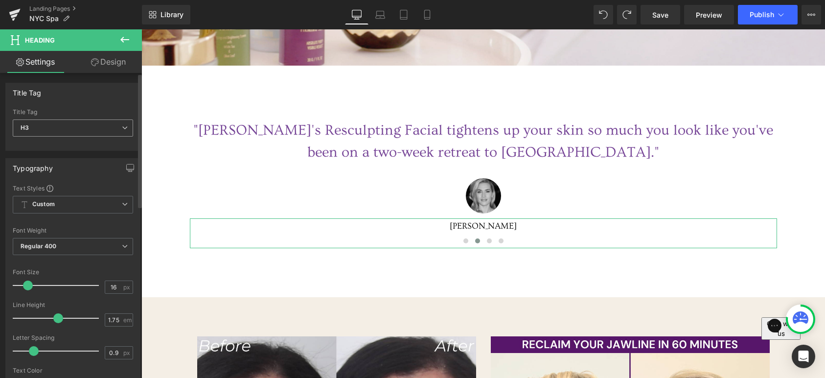
click at [89, 129] on span "H3" at bounding box center [73, 127] width 120 height 17
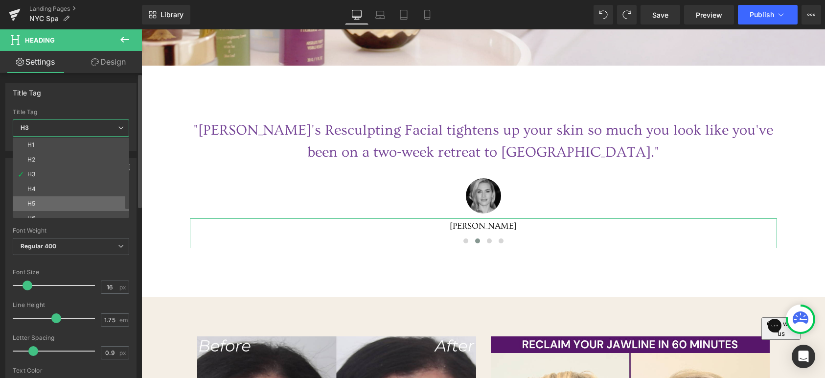
click at [57, 200] on li "H5" at bounding box center [73, 203] width 121 height 15
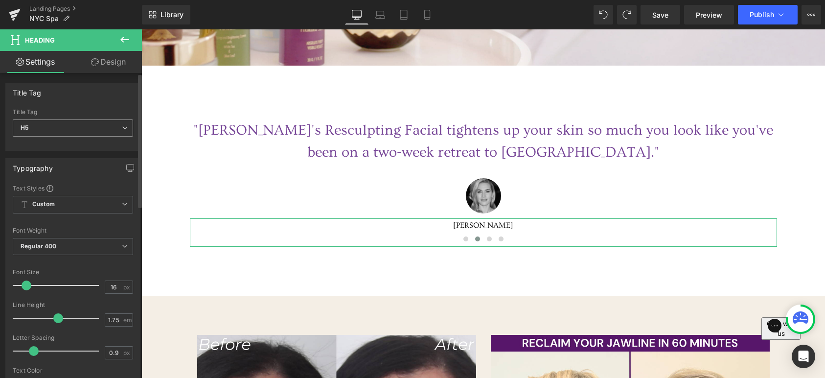
click at [87, 129] on span "H5" at bounding box center [73, 127] width 120 height 17
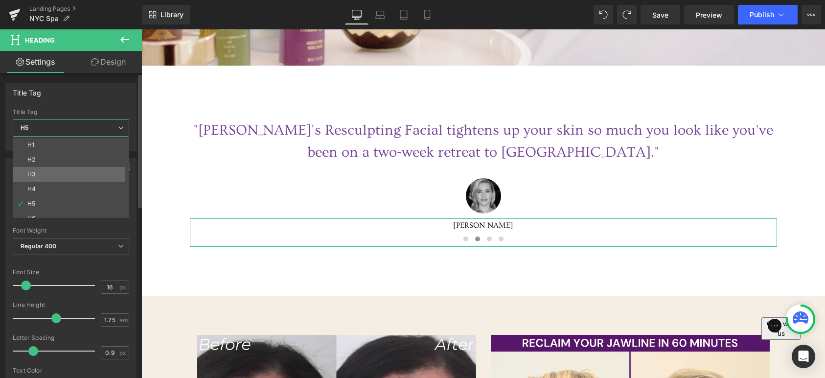
click at [68, 175] on li "H3" at bounding box center [73, 174] width 121 height 15
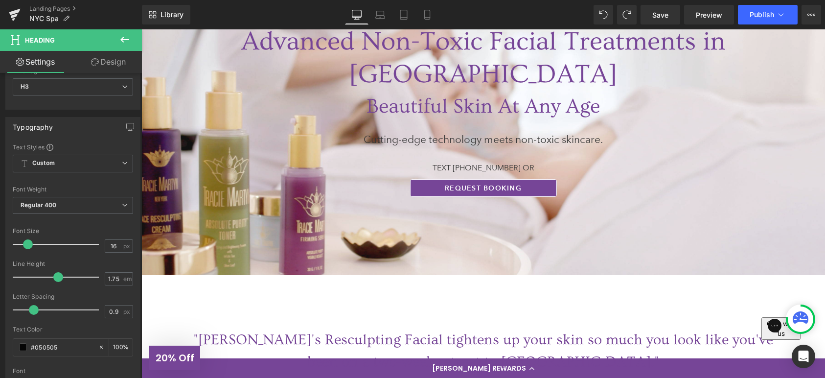
scroll to position [0, 0]
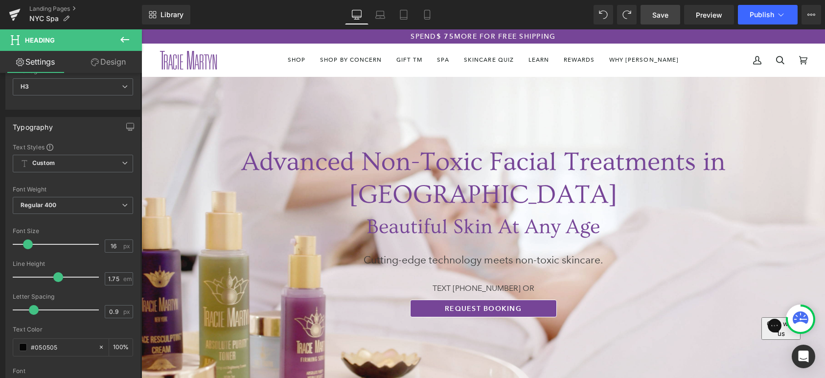
click at [661, 18] on span "Save" at bounding box center [660, 15] width 16 height 10
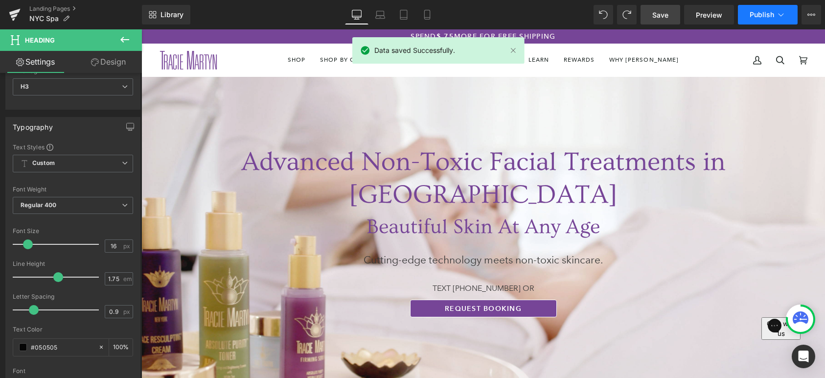
click at [769, 16] on span "Publish" at bounding box center [762, 15] width 24 height 8
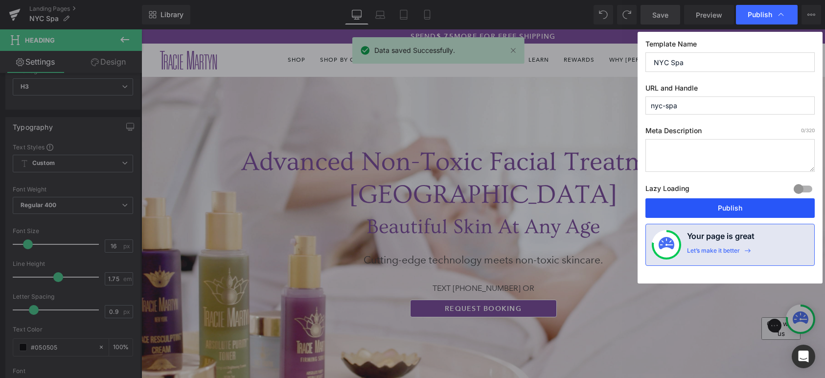
click at [726, 211] on button "Publish" at bounding box center [729, 208] width 169 height 20
